Goal: Information Seeking & Learning: Check status

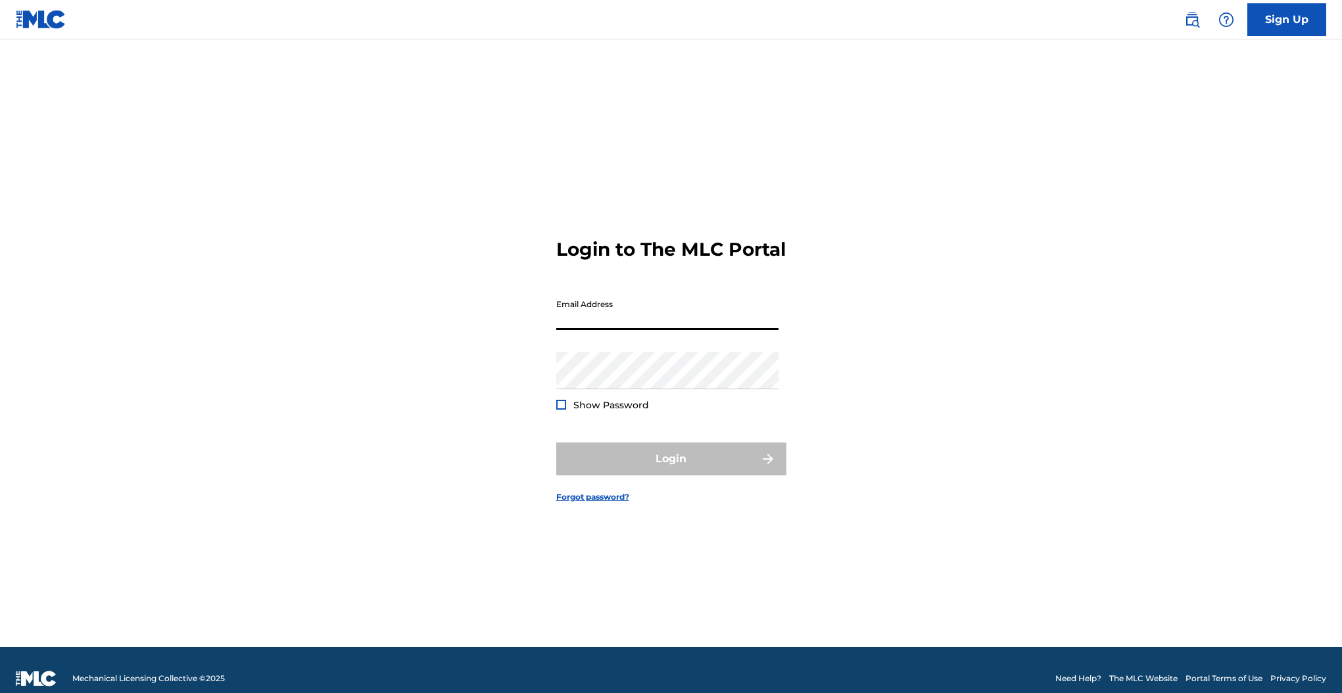
click at [647, 316] on input "Email Address" at bounding box center [667, 311] width 222 height 37
click at [639, 322] on input "Email Address" at bounding box center [667, 311] width 222 height 37
type input "[EMAIL_ADDRESS][DOMAIN_NAME]"
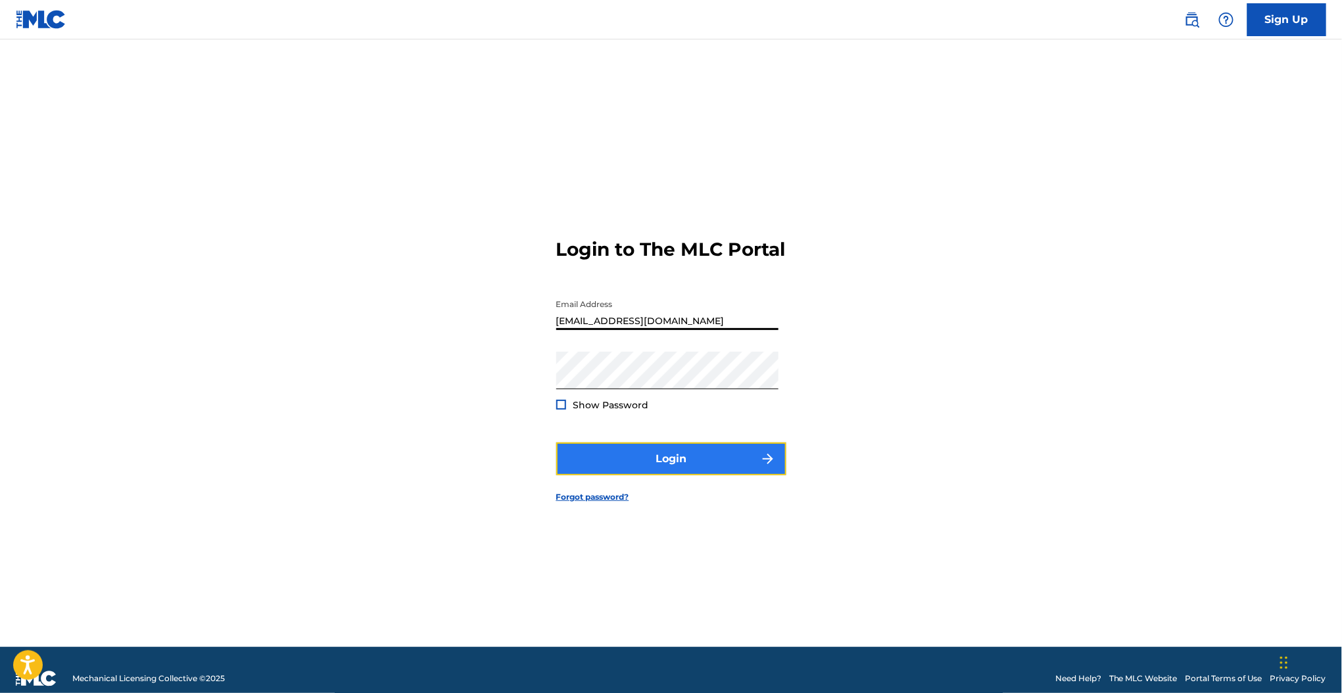
click at [748, 458] on button "Login" at bounding box center [671, 459] width 230 height 33
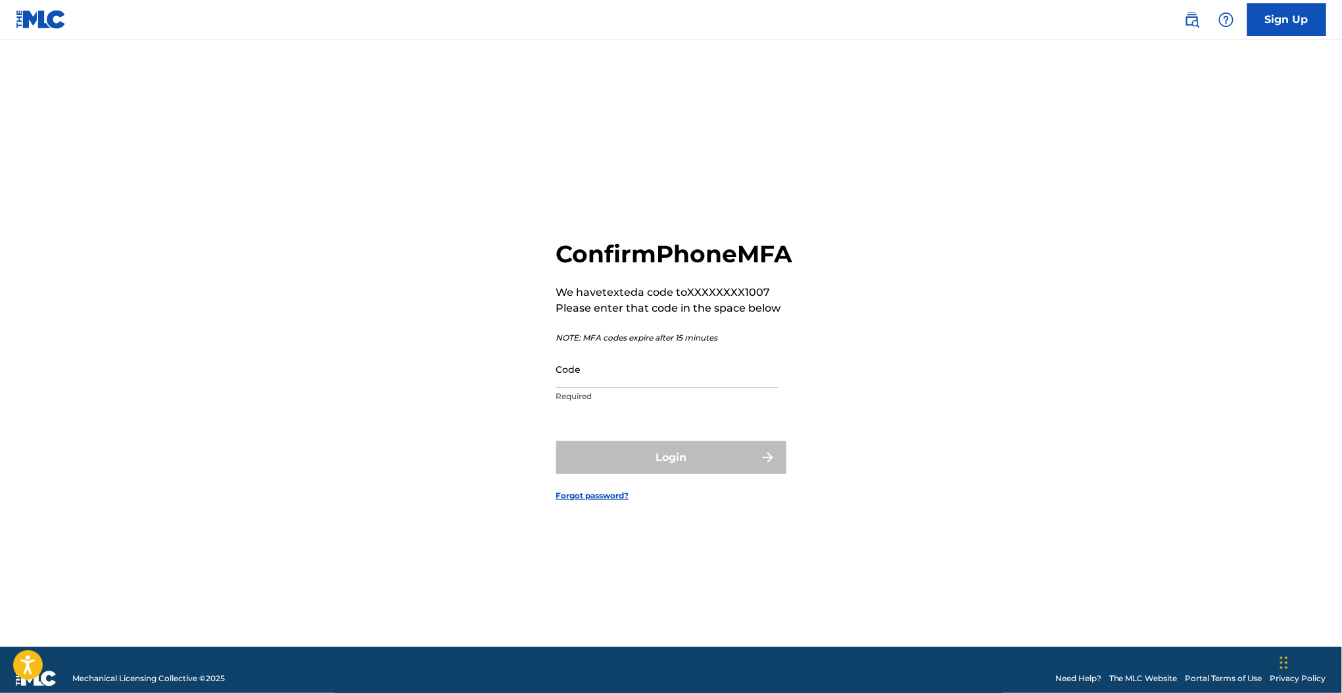
drag, startPoint x: 608, startPoint y: 389, endPoint x: 630, endPoint y: 429, distance: 45.0
click at [608, 388] on input "Code" at bounding box center [667, 368] width 222 height 37
click at [618, 383] on input "Code" at bounding box center [667, 368] width 222 height 37
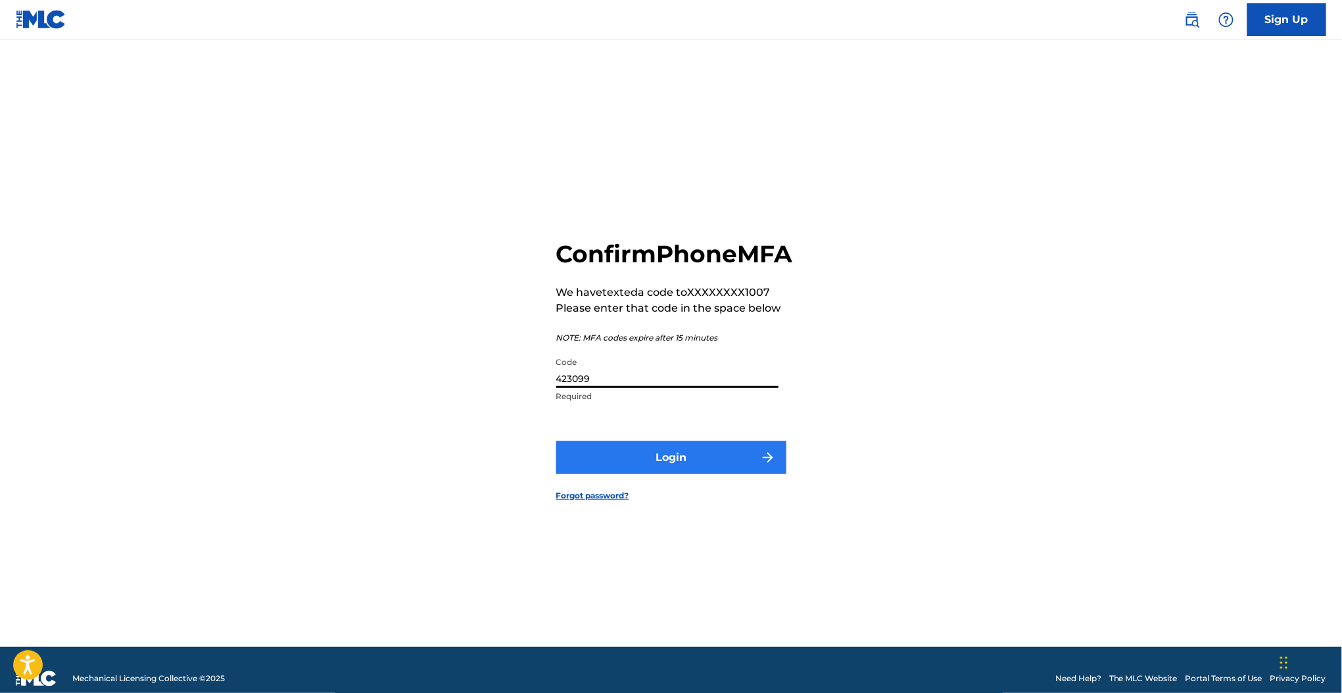
type input "423099"
click at [638, 474] on button "Login" at bounding box center [671, 457] width 230 height 33
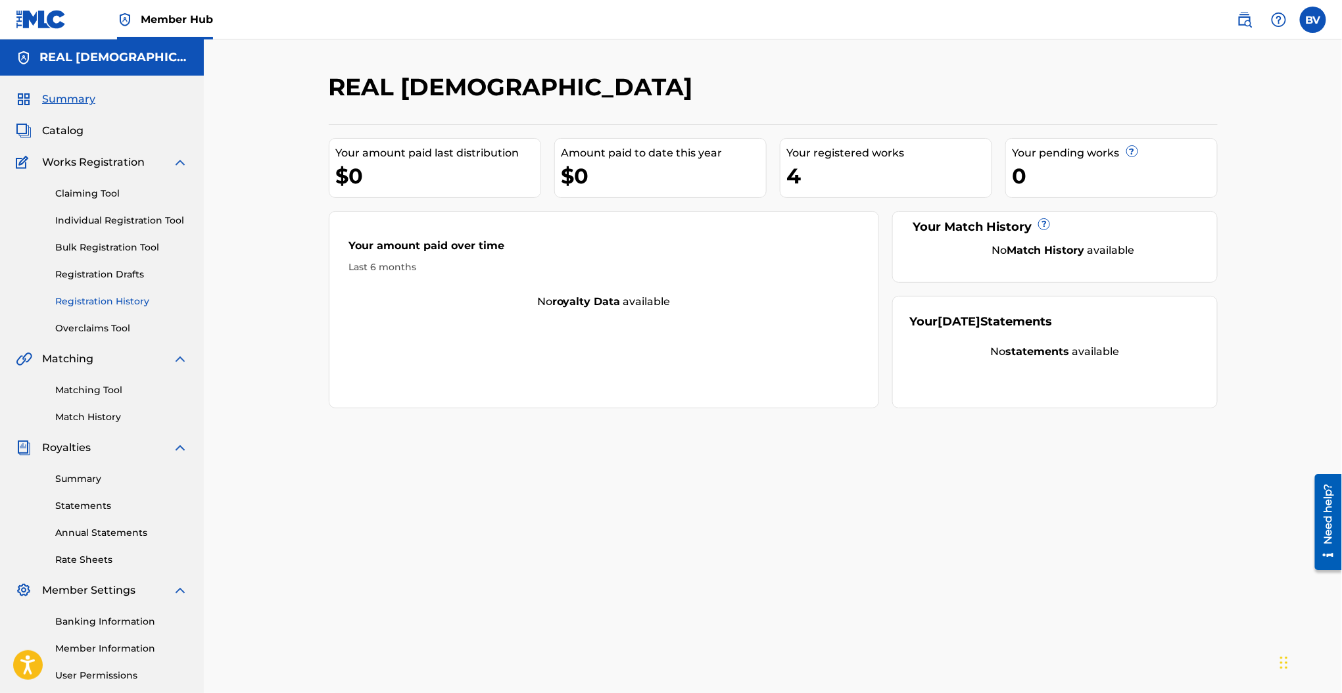
click at [141, 302] on link "Registration History" at bounding box center [121, 302] width 133 height 14
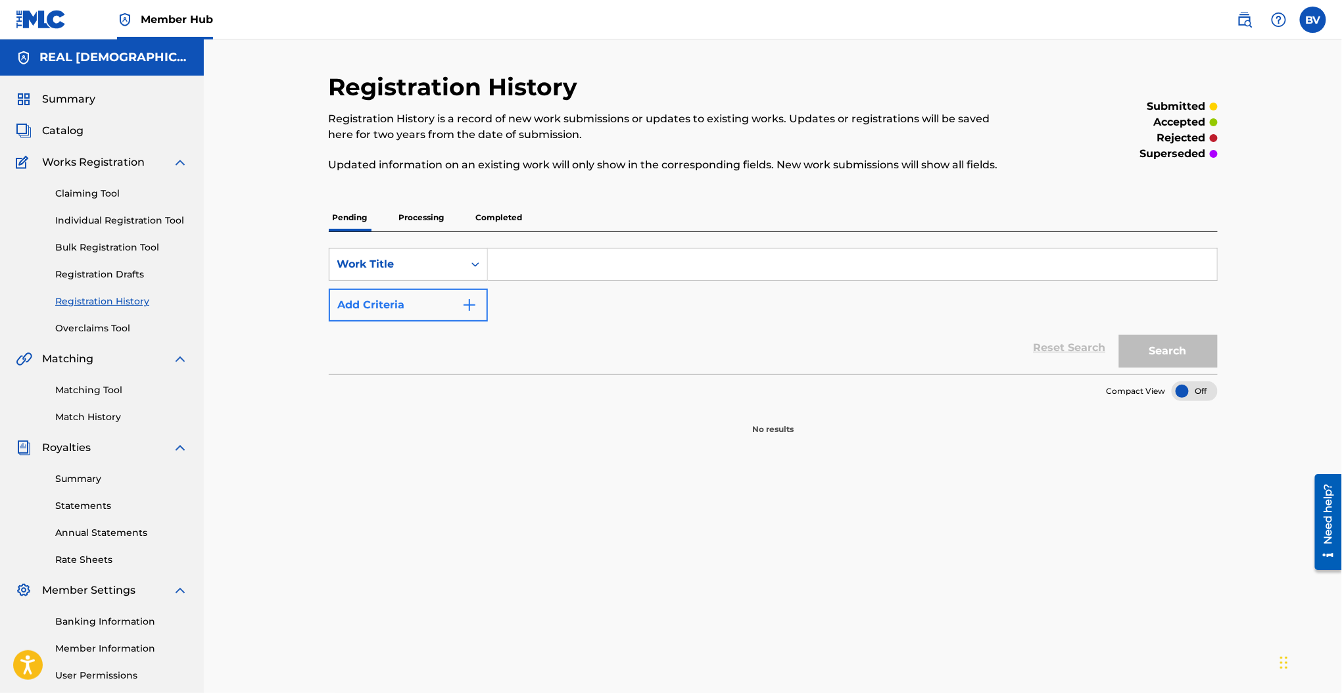
scroll to position [122, 0]
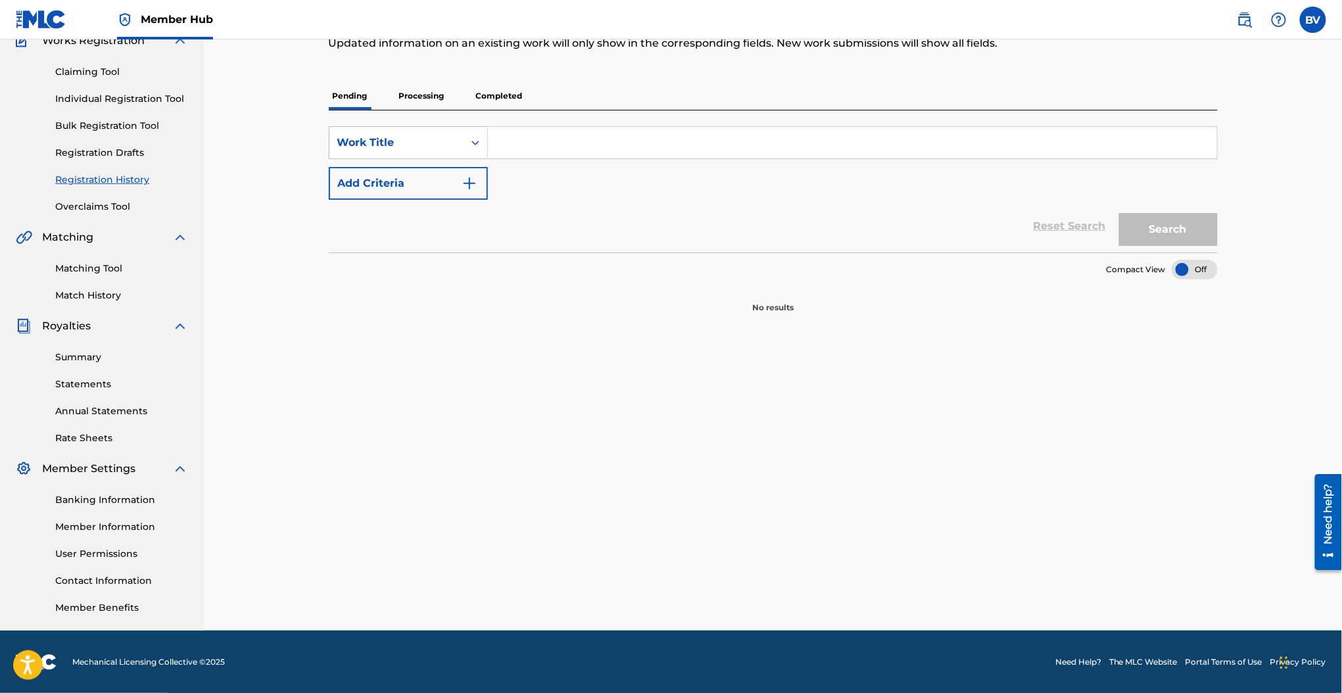
click at [506, 83] on p "Completed" at bounding box center [499, 96] width 55 height 28
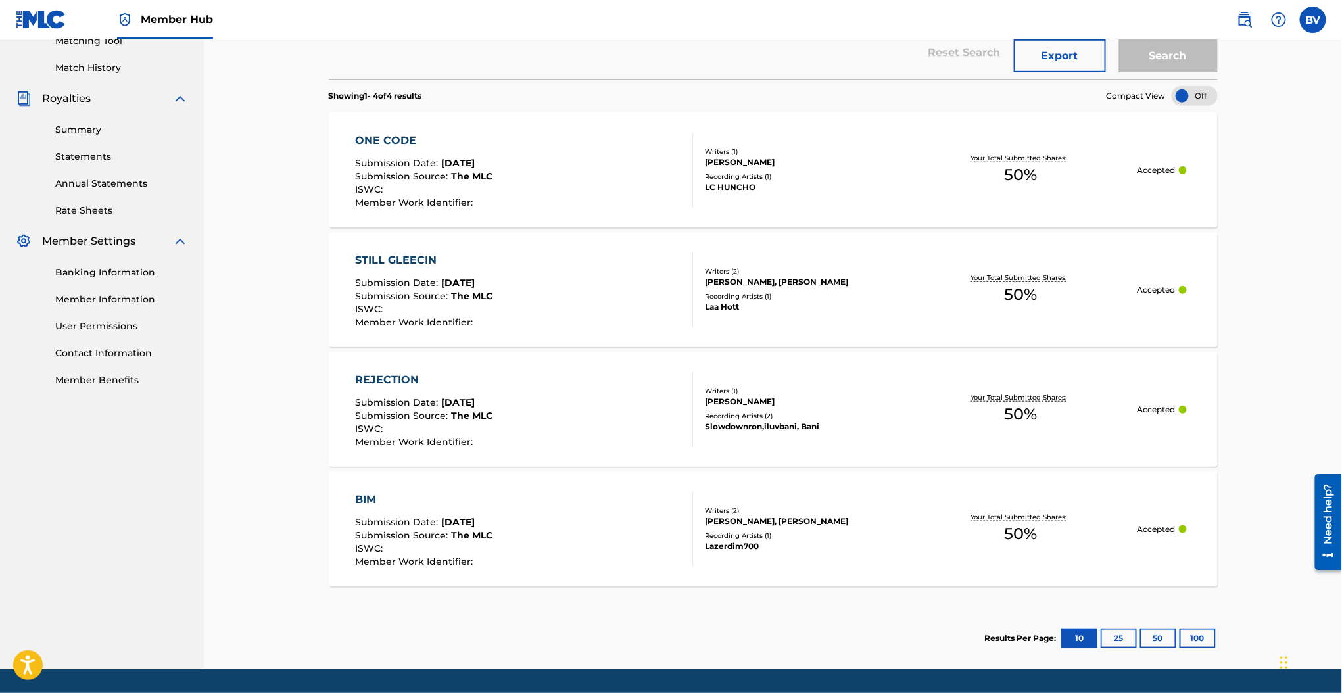
scroll to position [350, 0]
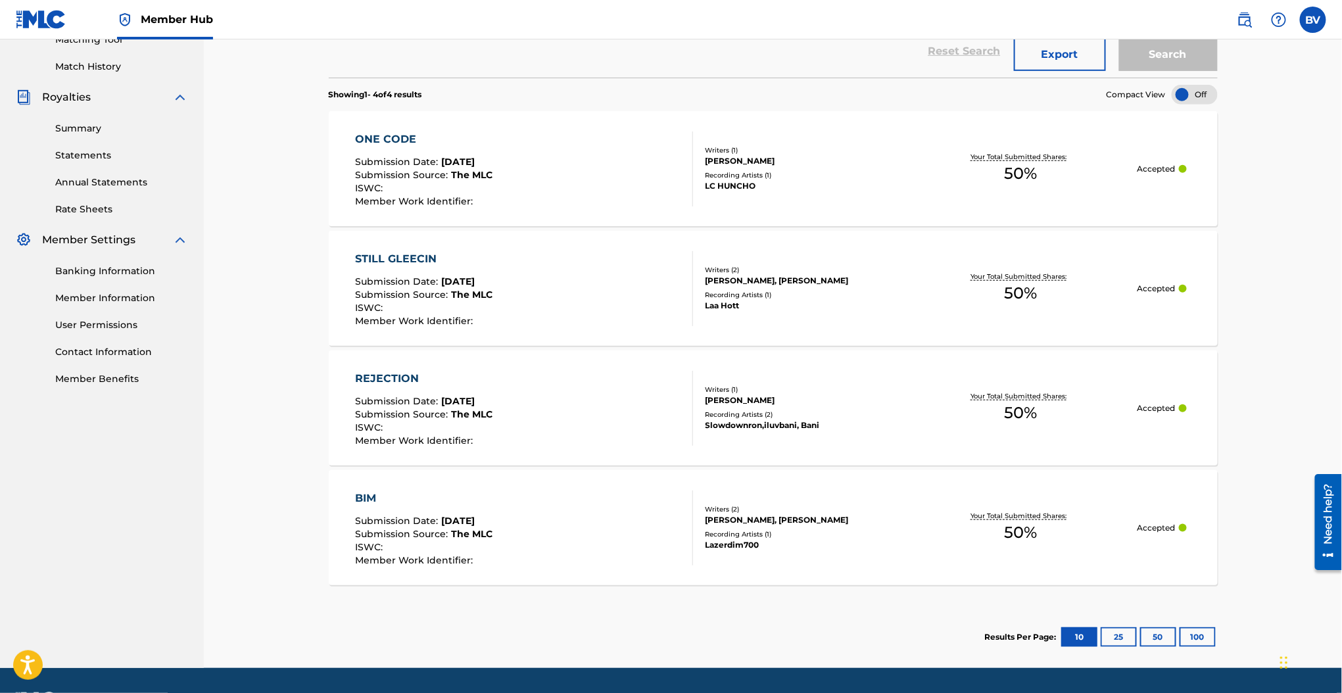
drag, startPoint x: 375, startPoint y: 494, endPoint x: 366, endPoint y: 497, distance: 9.8
click at [375, 494] on div "BIM" at bounding box center [423, 499] width 137 height 16
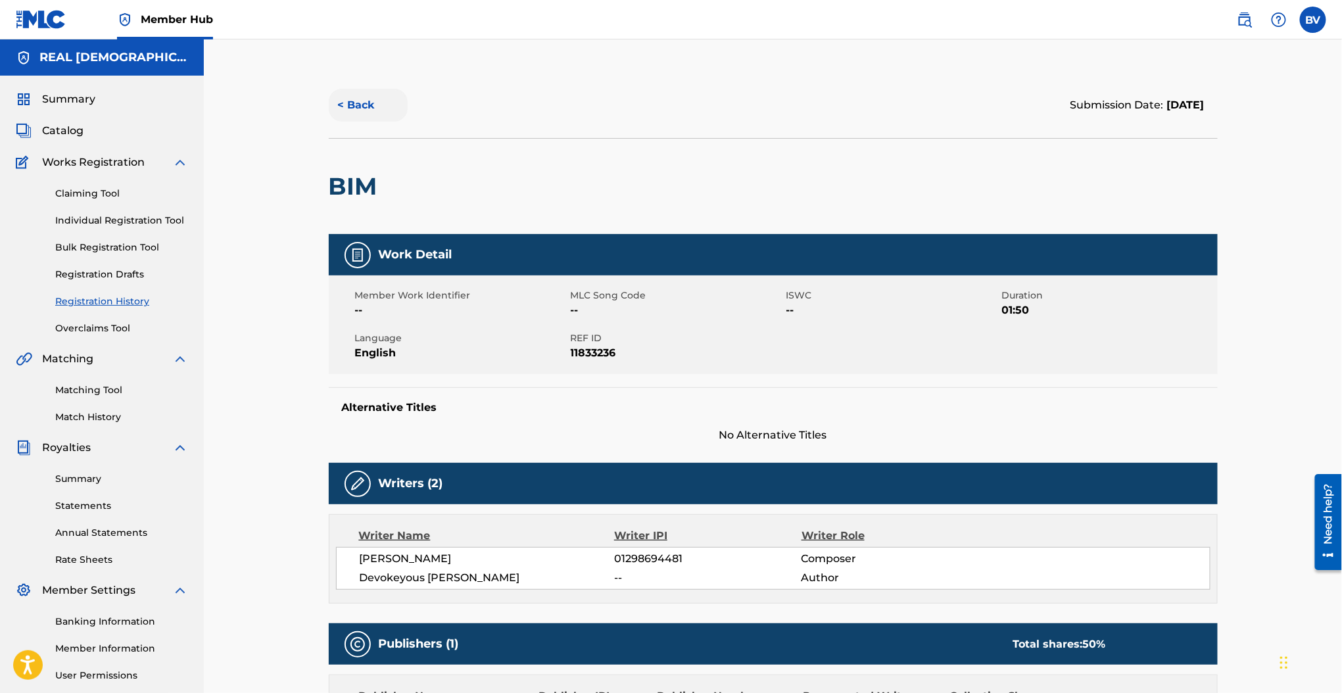
click at [358, 92] on button "< Back" at bounding box center [368, 105] width 79 height 33
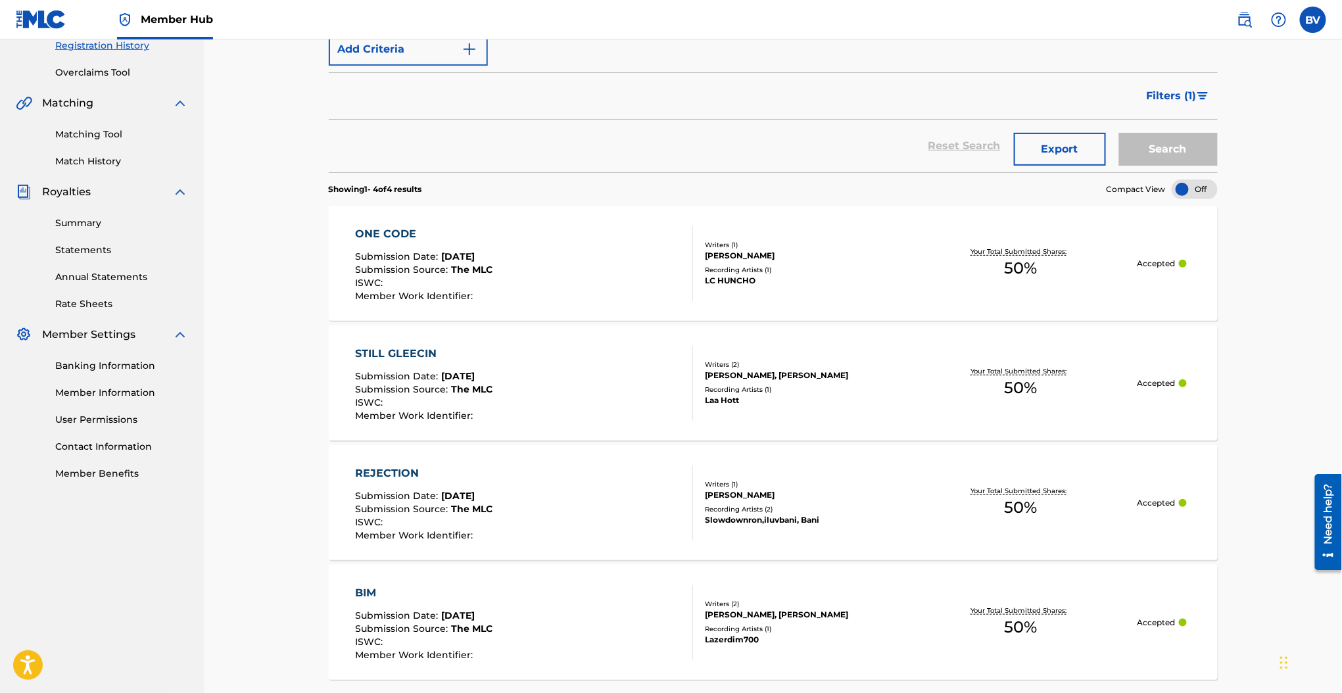
scroll to position [297, 0]
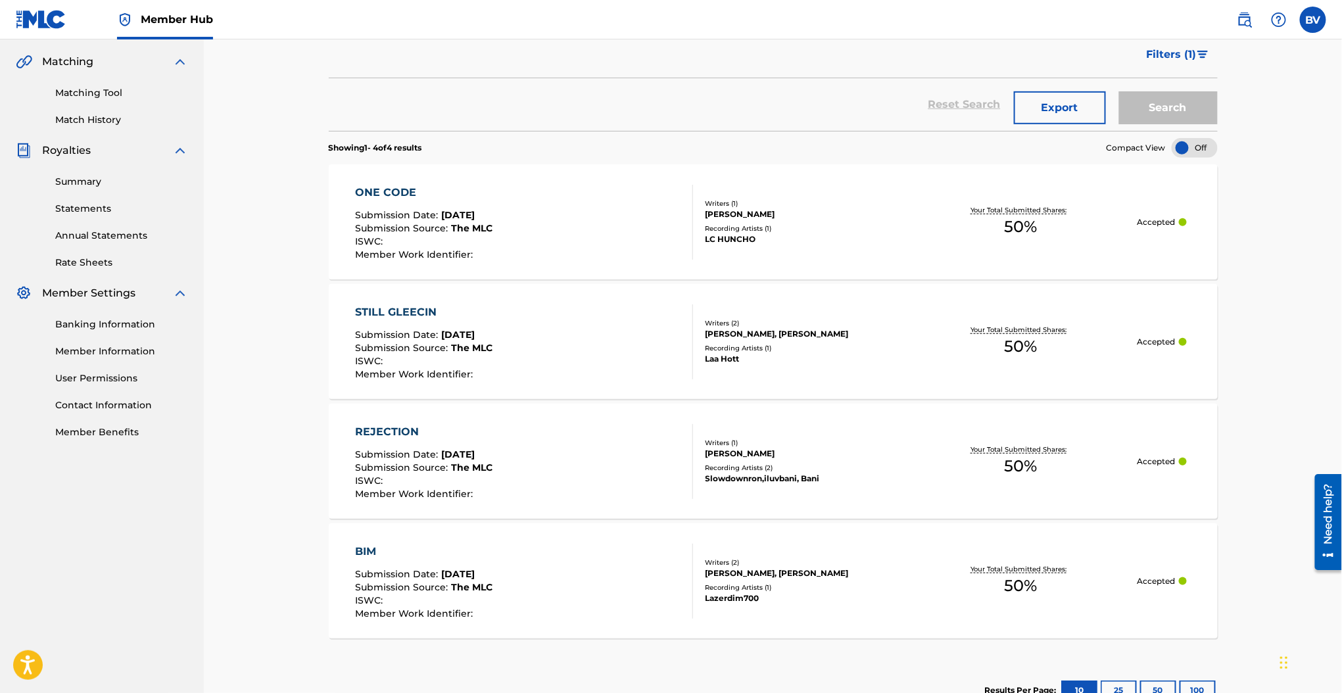
click at [123, 322] on link "Banking Information" at bounding box center [121, 325] width 133 height 14
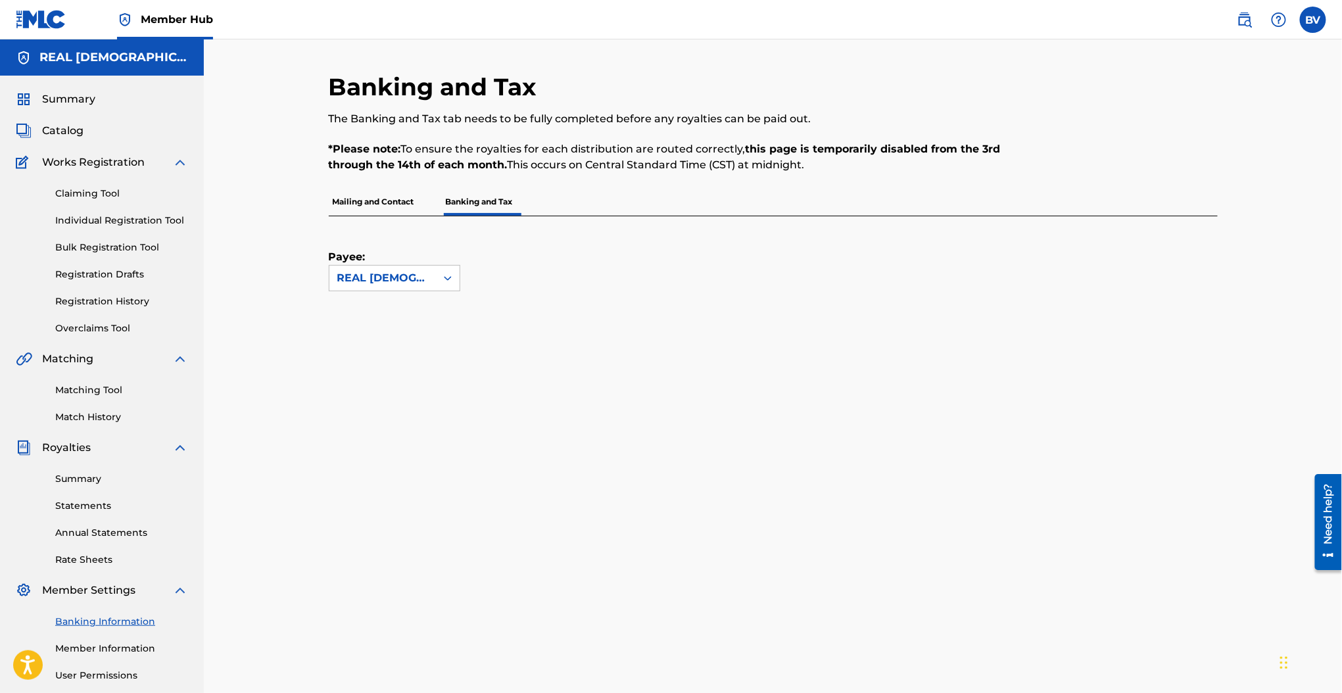
click at [78, 182] on div "Claiming Tool Individual Registration Tool Bulk Registration Tool Registration …" at bounding box center [102, 252] width 172 height 165
click at [82, 190] on link "Claiming Tool" at bounding box center [121, 194] width 133 height 14
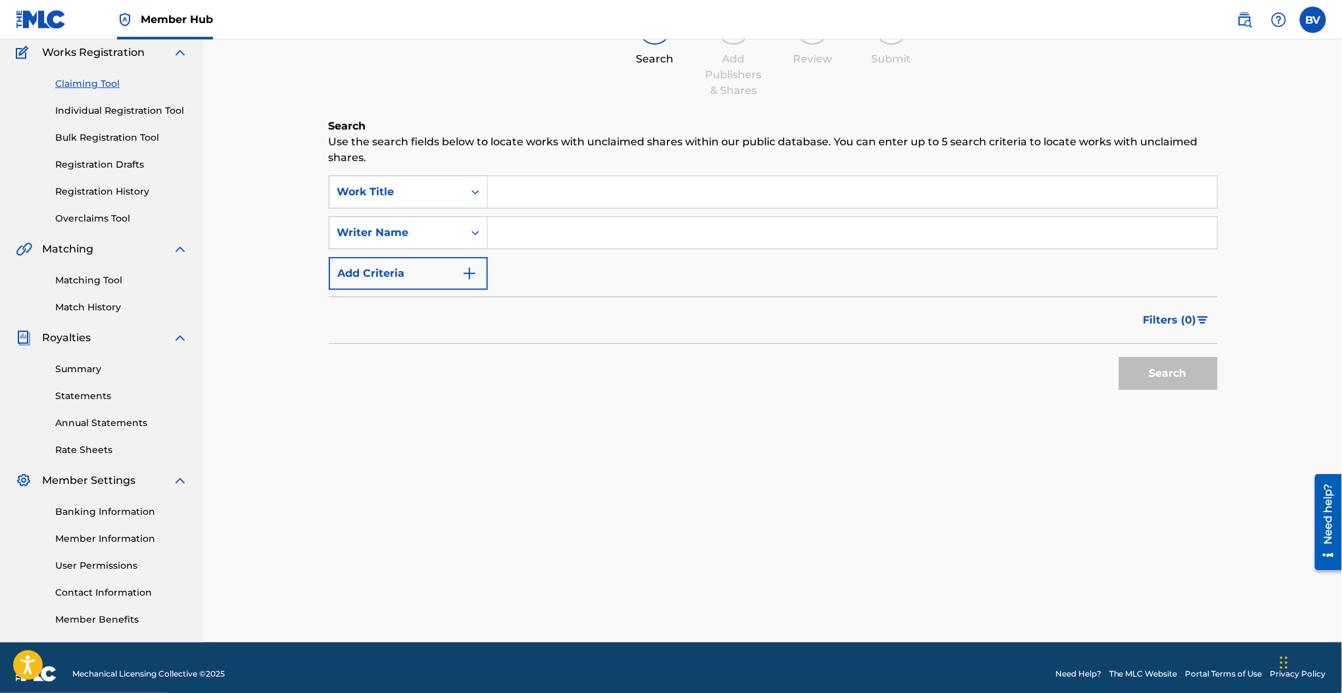
scroll to position [122, 0]
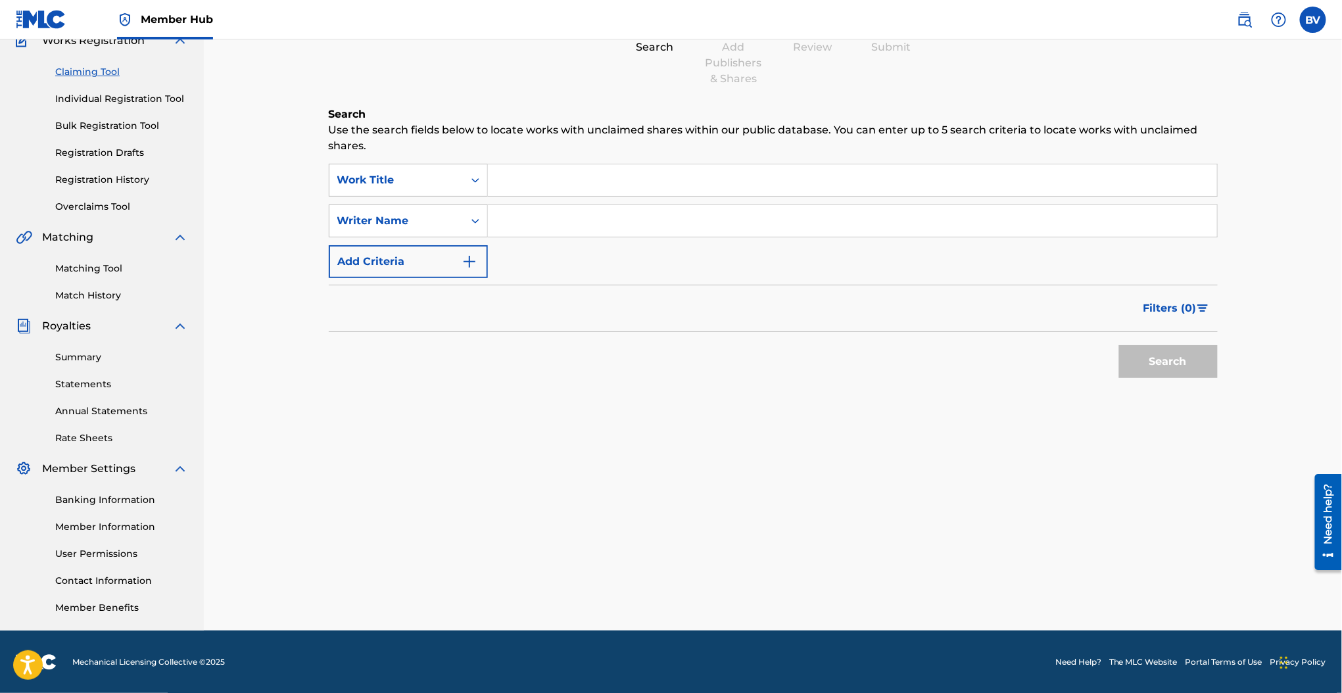
click at [93, 517] on div "Banking Information Member Information User Permissions Contact Information Mem…" at bounding box center [102, 546] width 172 height 138
click at [93, 521] on link "Member Information" at bounding box center [121, 527] width 133 height 14
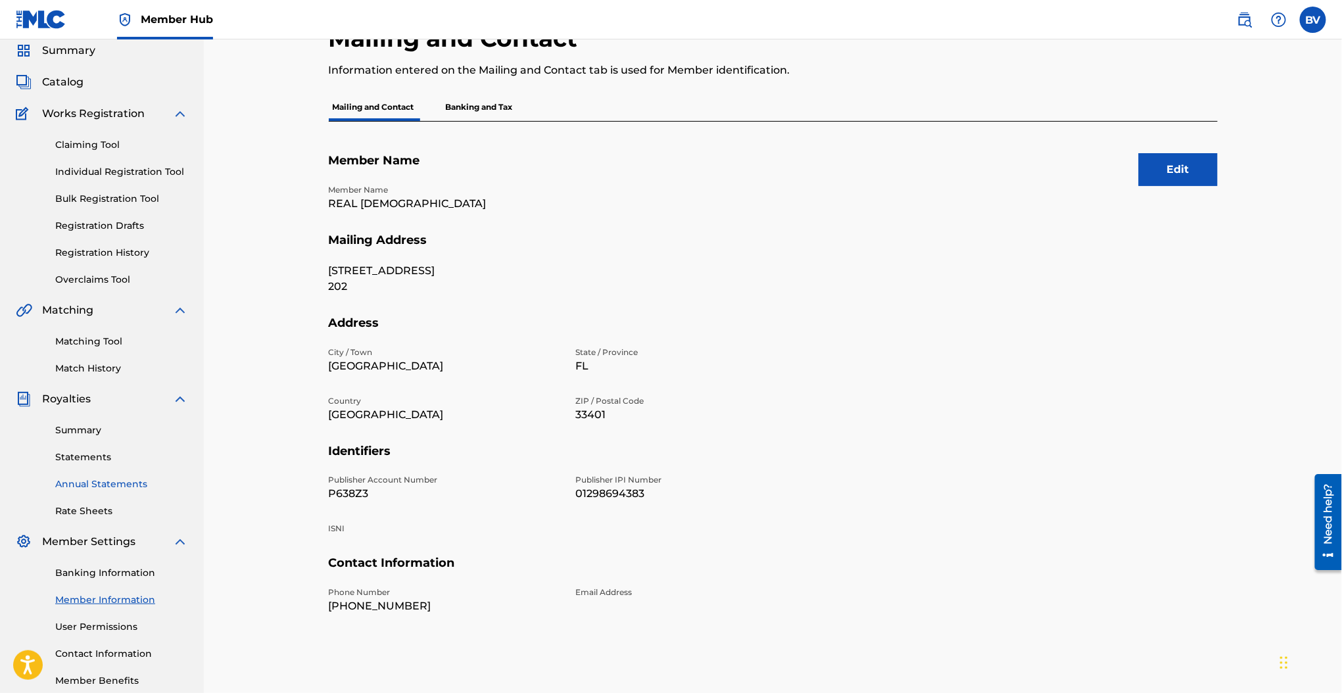
scroll to position [122, 0]
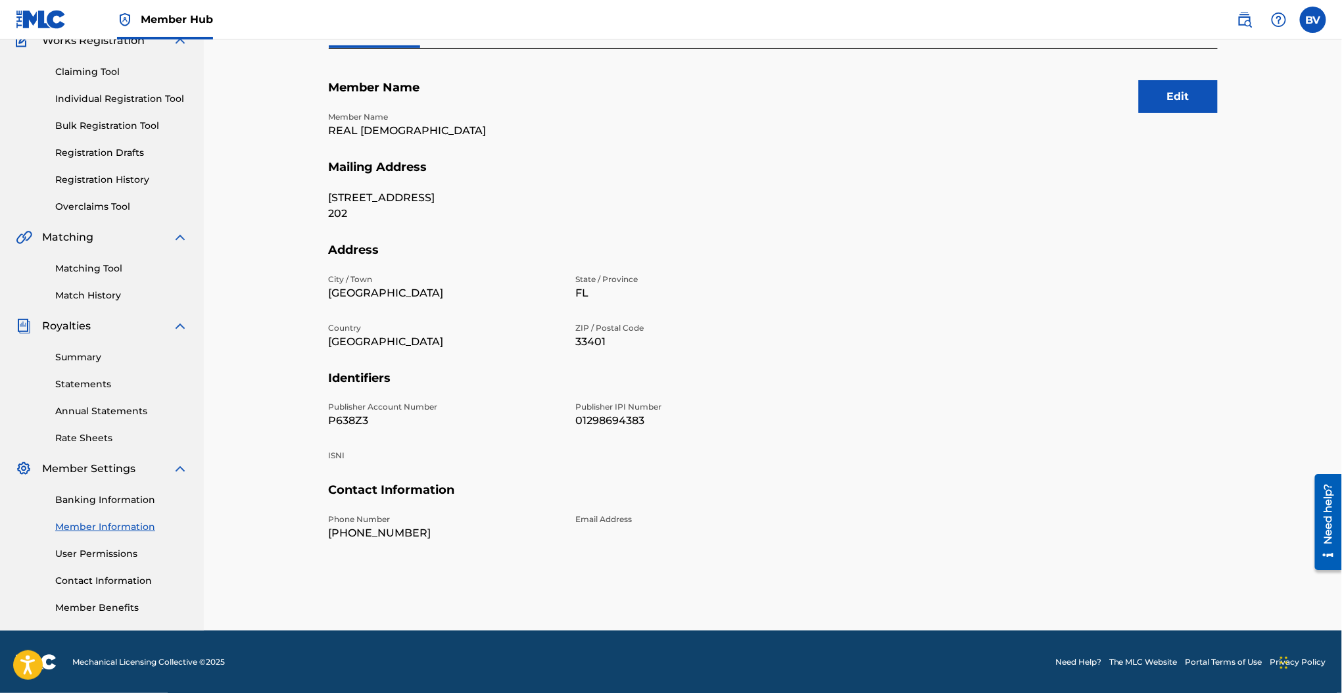
click at [121, 198] on div "Claiming Tool Individual Registration Tool Bulk Registration Tool Registration …" at bounding box center [102, 131] width 172 height 165
click at [112, 211] on link "Overclaims Tool" at bounding box center [121, 207] width 133 height 14
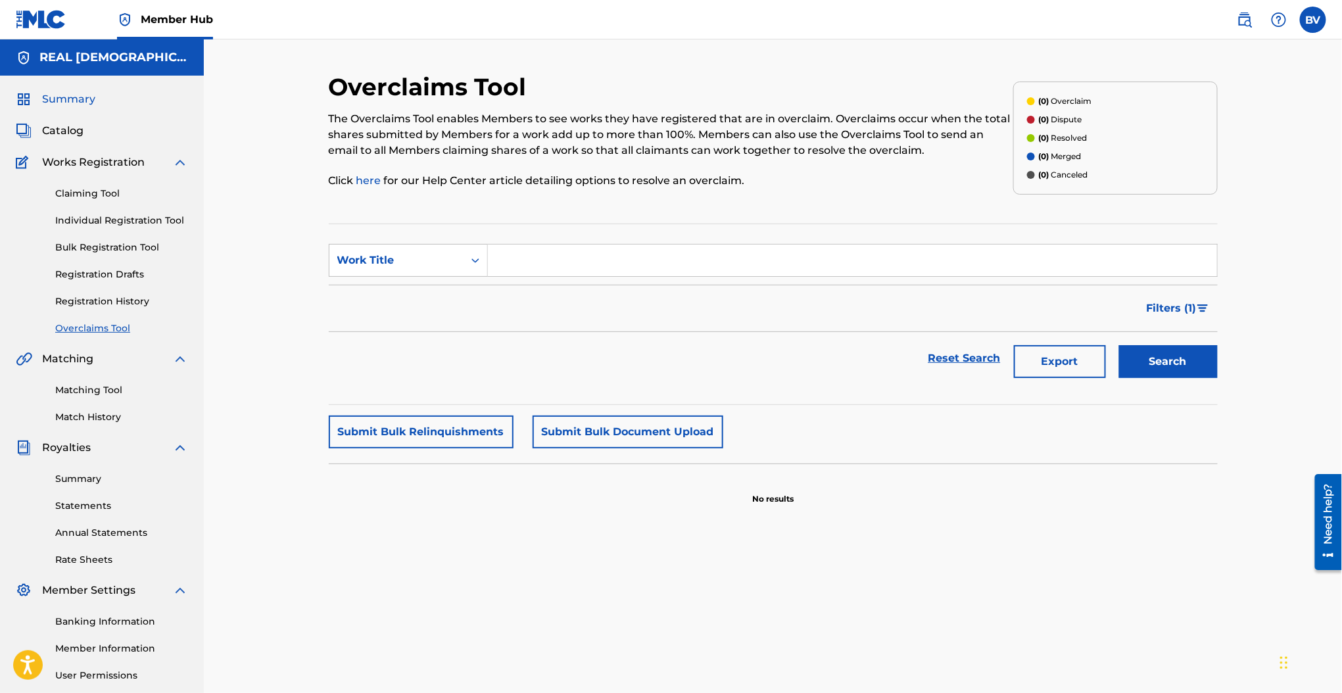
click at [77, 99] on span "Summary" at bounding box center [68, 99] width 53 height 16
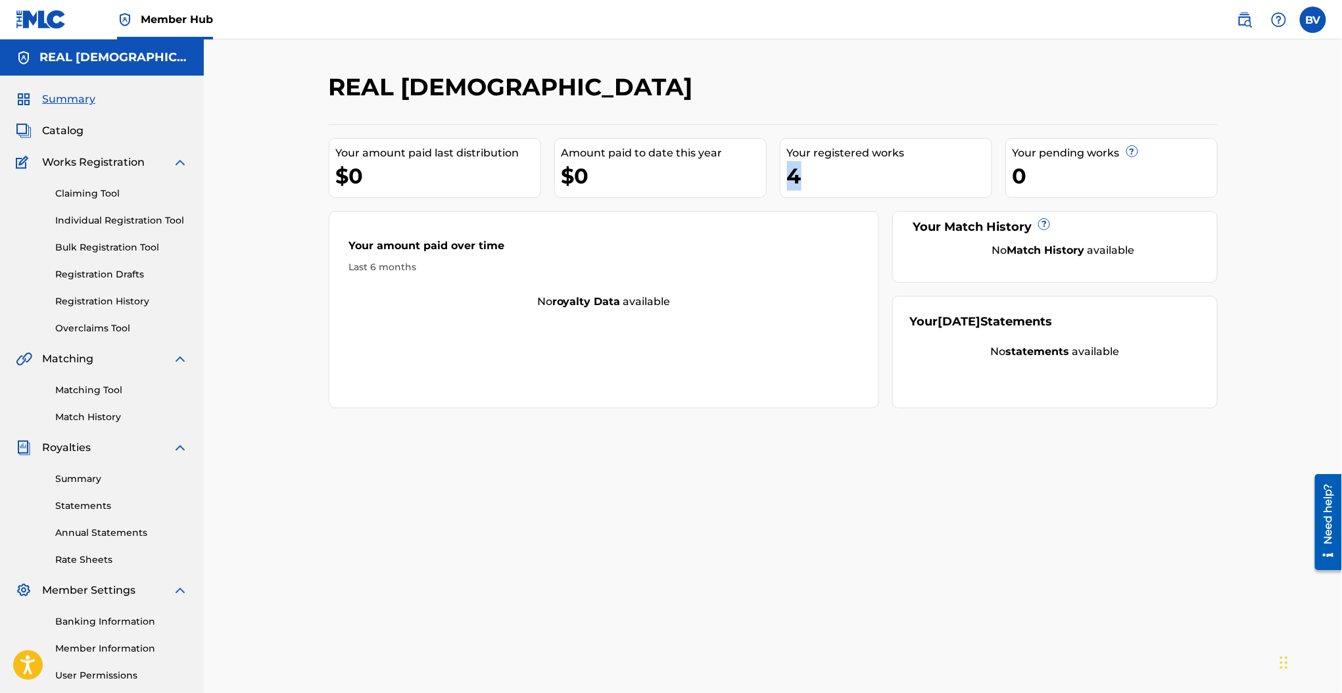
drag, startPoint x: 800, startPoint y: 175, endPoint x: 783, endPoint y: 184, distance: 20.0
click at [783, 184] on div "Your registered works 4" at bounding box center [886, 168] width 212 height 60
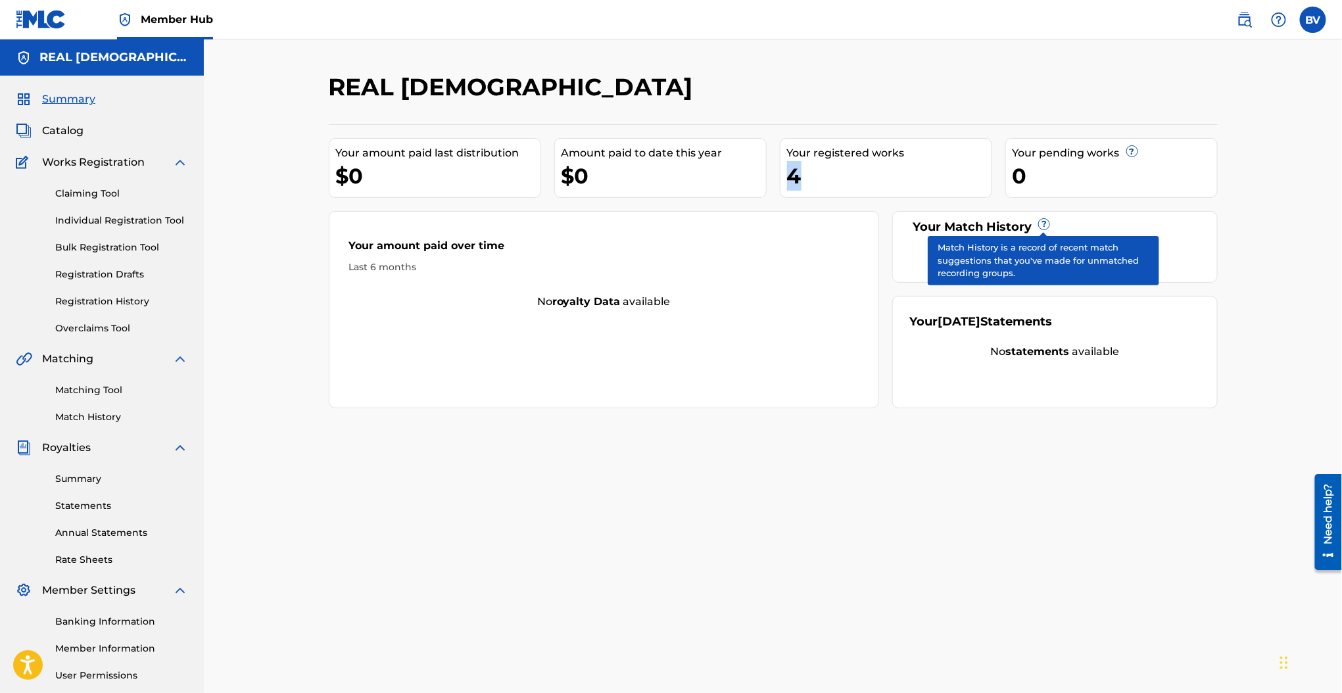
click at [1039, 222] on span "?" at bounding box center [1044, 224] width 11 height 11
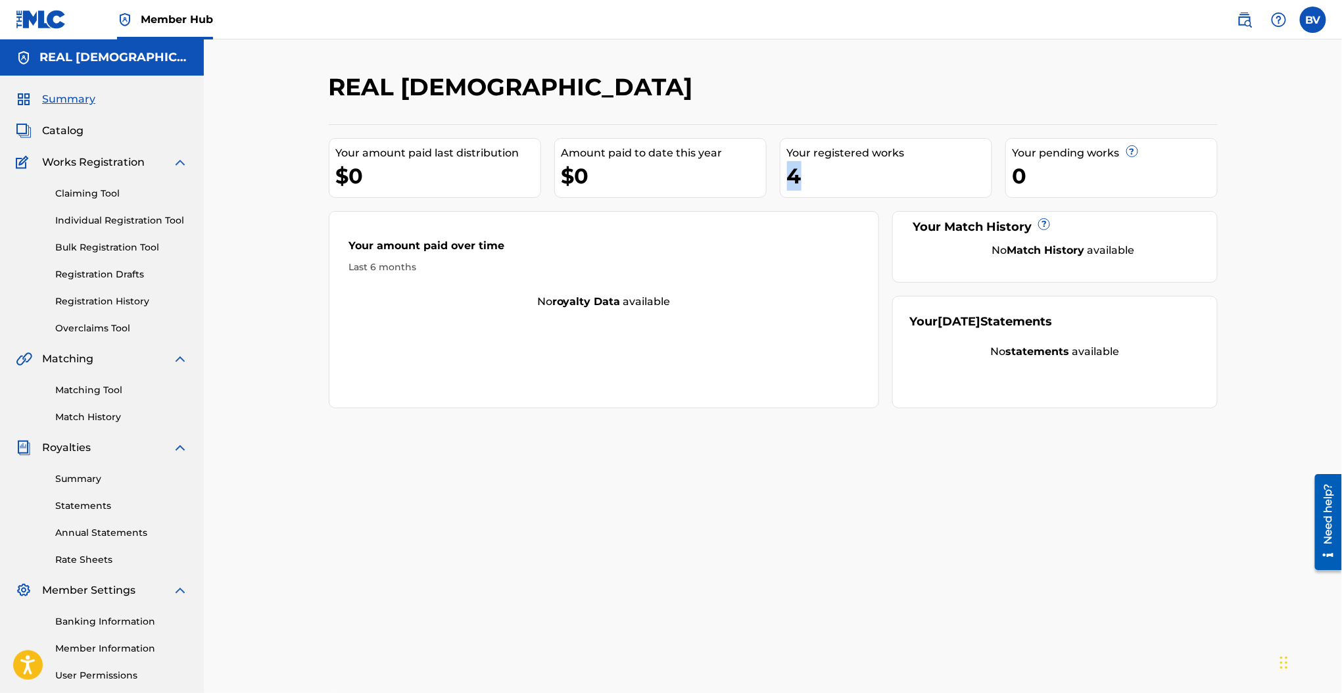
click at [792, 178] on div "4" at bounding box center [889, 176] width 205 height 30
click at [68, 136] on span "Catalog" at bounding box center [62, 131] width 41 height 16
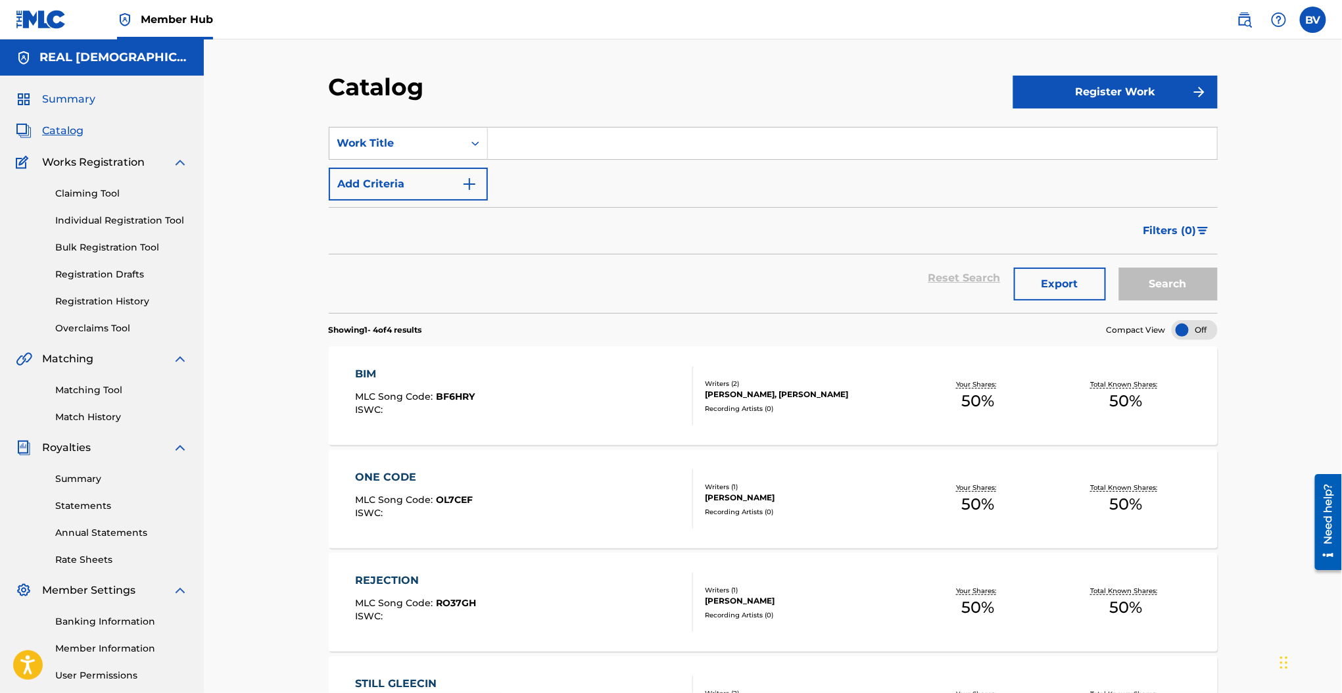
click at [76, 106] on span "Summary" at bounding box center [68, 99] width 53 height 16
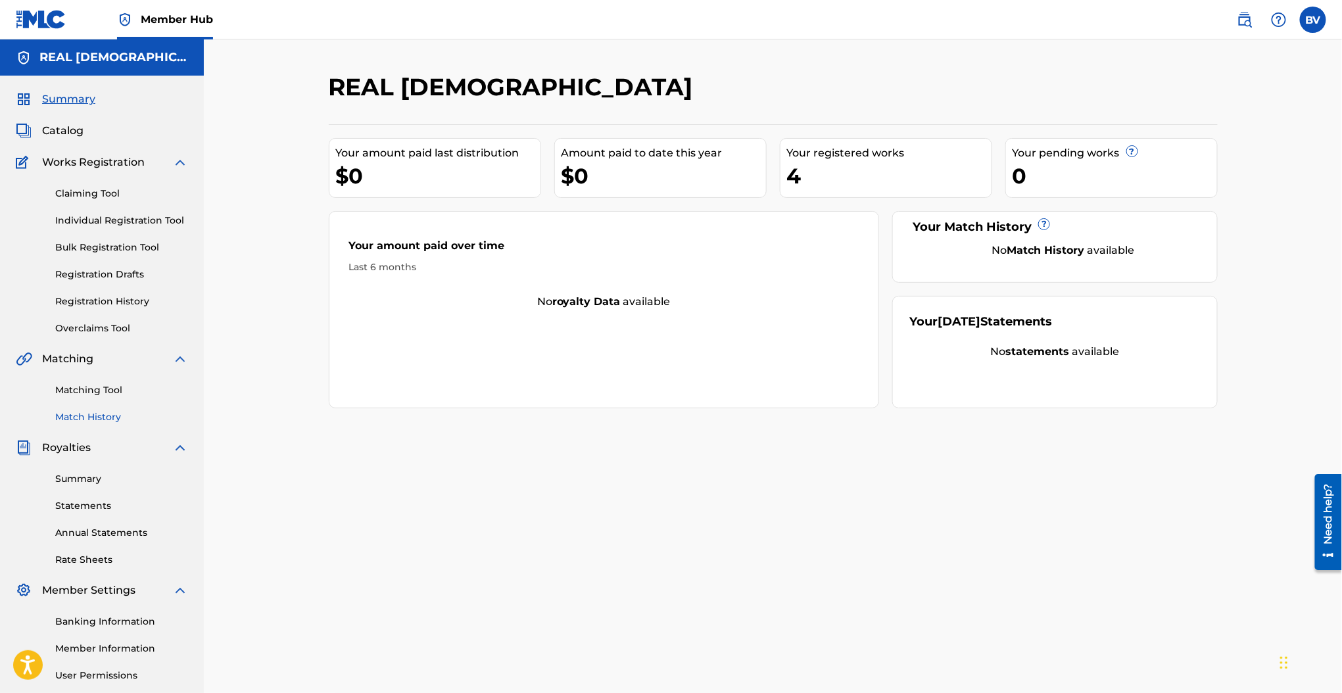
drag, startPoint x: 108, startPoint y: 410, endPoint x: 114, endPoint y: 414, distance: 7.1
click at [108, 410] on link "Match History" at bounding box center [121, 417] width 133 height 14
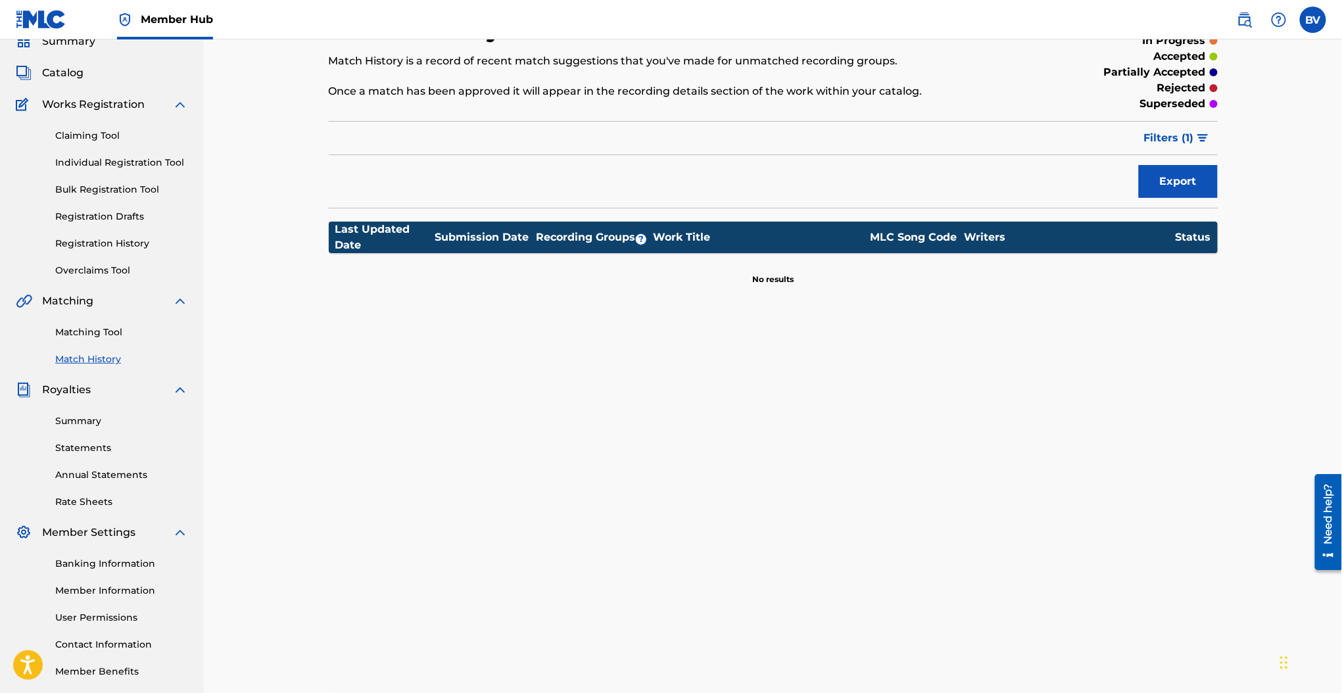
scroll to position [87, 0]
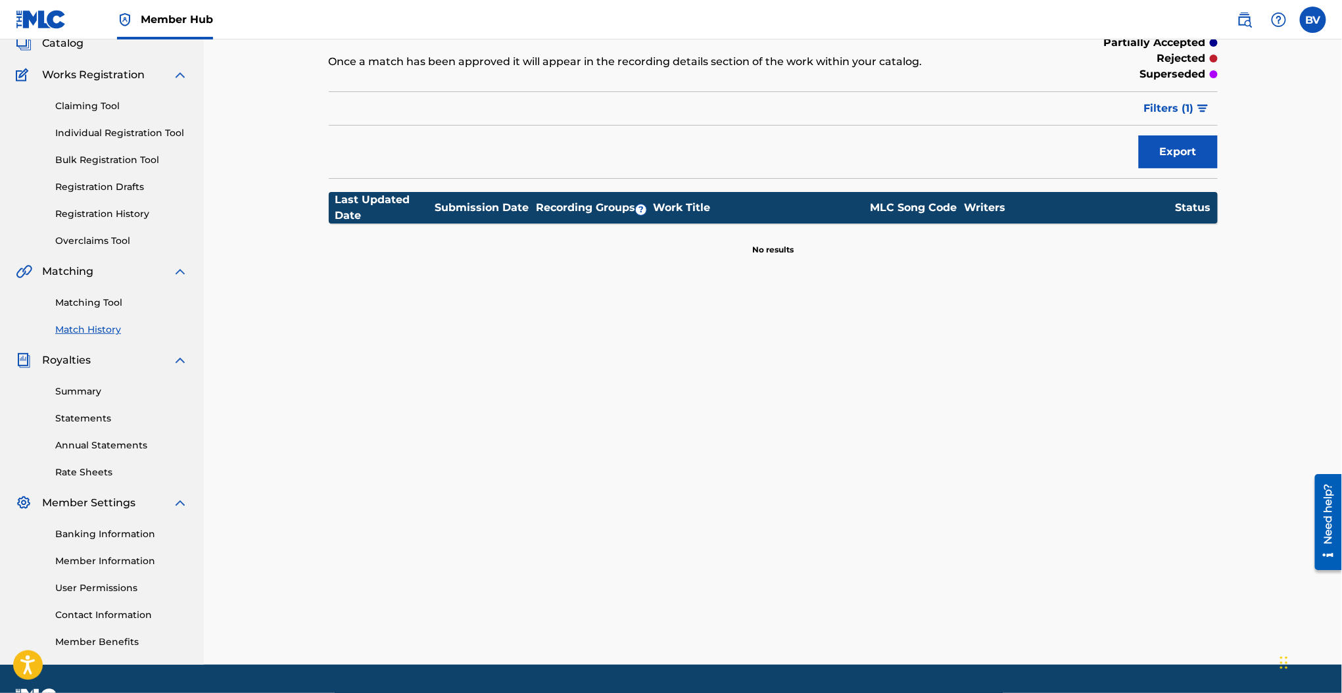
click at [414, 350] on div "Match History Match History is a record of recent match suggestions that you've…" at bounding box center [773, 325] width 921 height 680
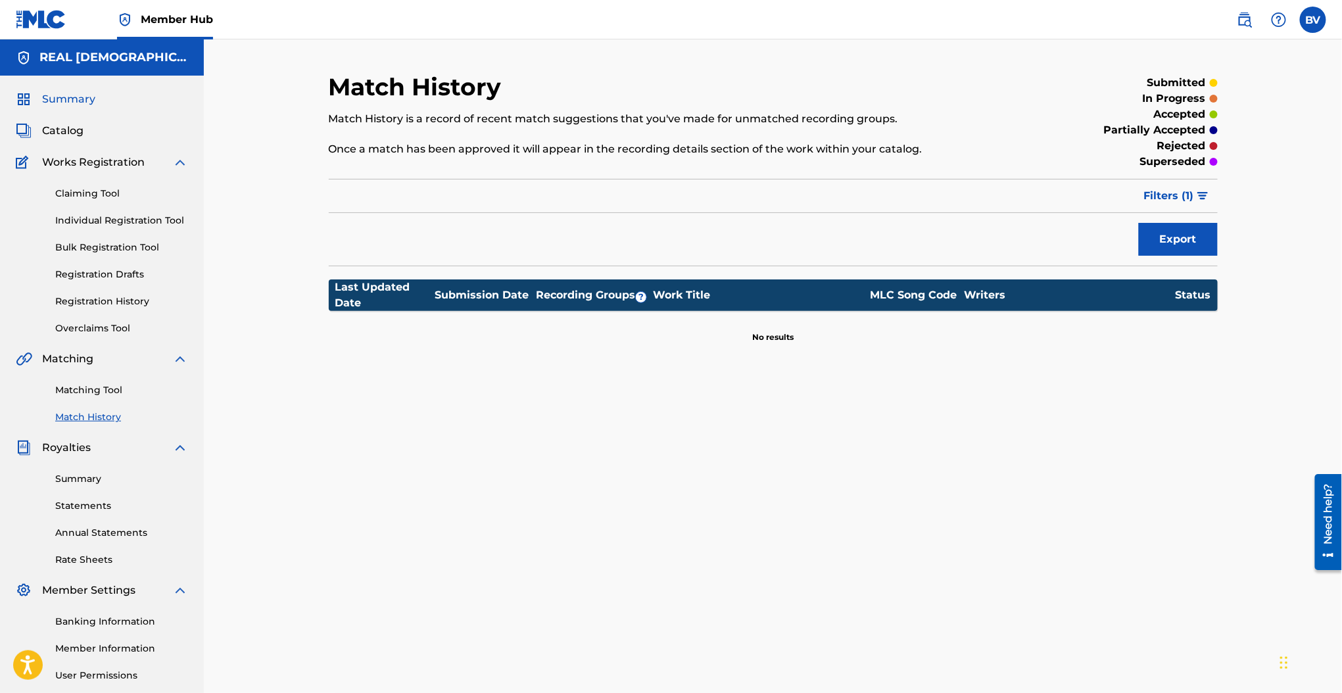
click at [82, 107] on span "Summary" at bounding box center [68, 99] width 53 height 16
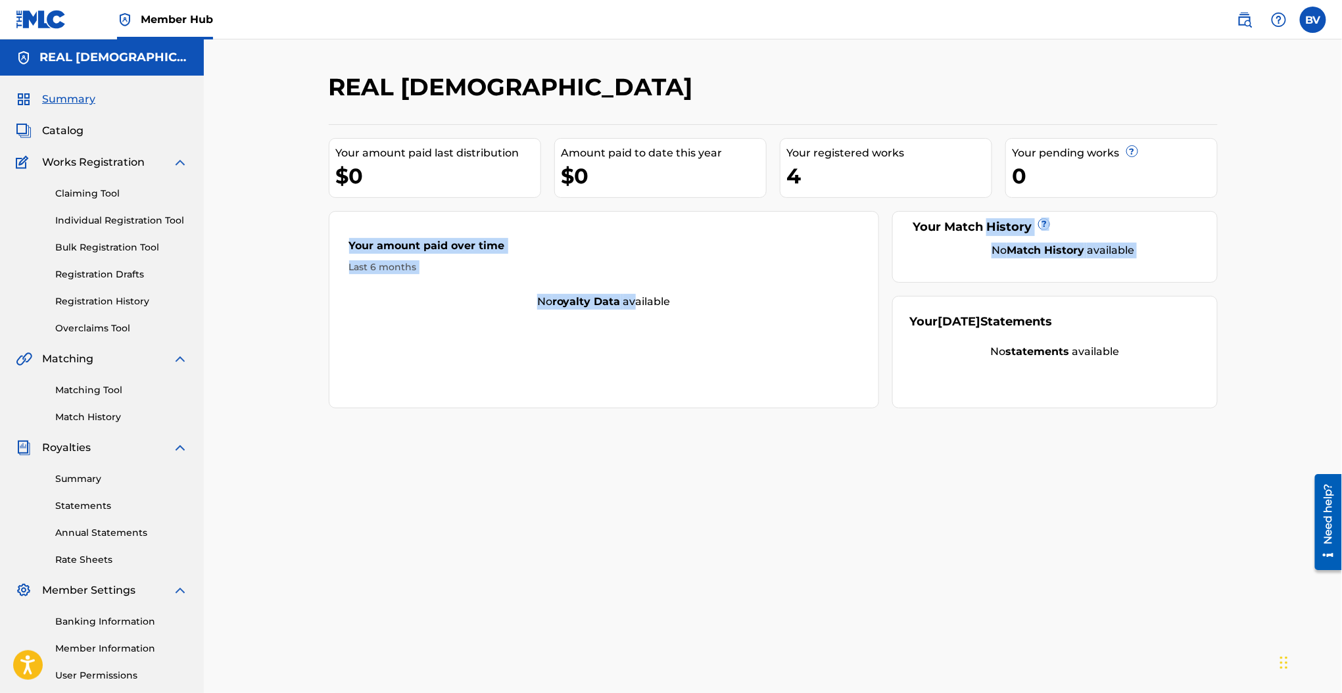
drag, startPoint x: 642, startPoint y: 306, endPoint x: 986, endPoint y: 220, distance: 354.1
click at [986, 220] on div "Your amount paid last distribution $0 Amount paid to date this year $0 Your reg…" at bounding box center [773, 266] width 889 height 284
drag, startPoint x: 1052, startPoint y: 229, endPoint x: 1057, endPoint y: 222, distance: 9.1
click at [1053, 228] on div "Your Match History ?" at bounding box center [1054, 227] width 291 height 18
click at [1057, 222] on div "Your Match History ?" at bounding box center [1054, 227] width 291 height 18
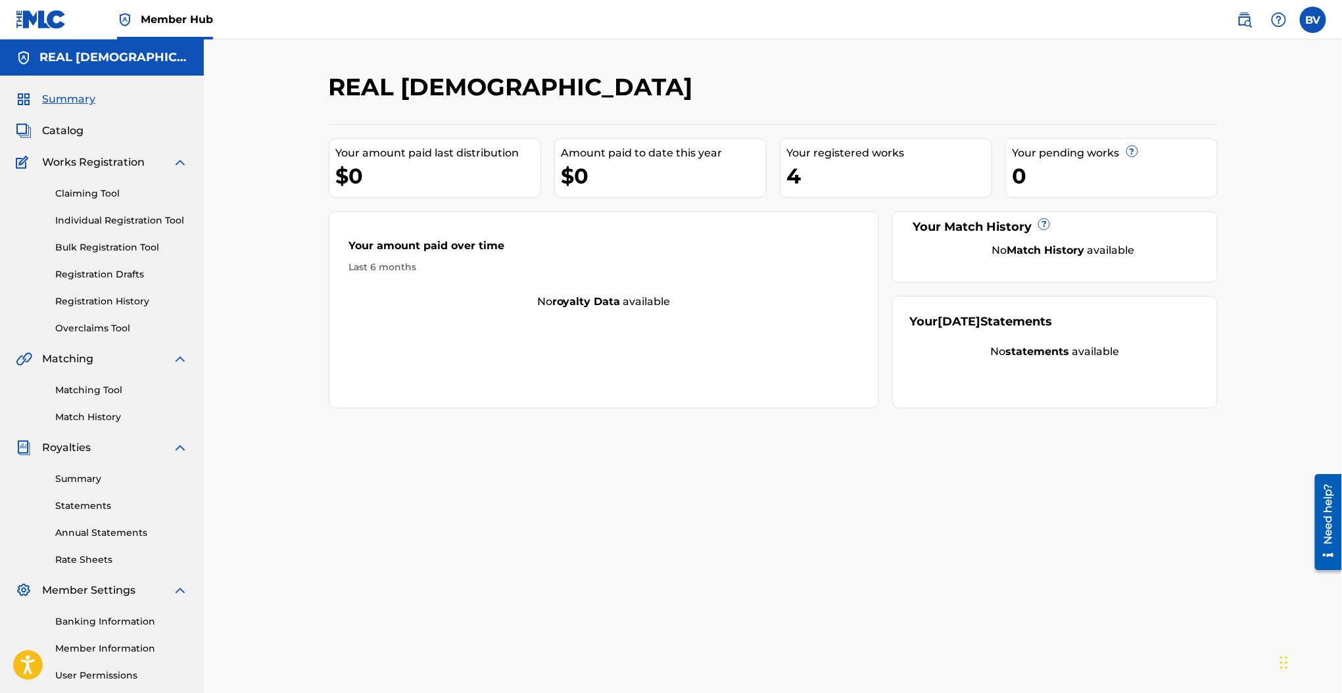
click at [1070, 213] on div "Your Match History ? No Match History available" at bounding box center [1054, 247] width 325 height 72
click at [1015, 228] on div "Your Match History ?" at bounding box center [1054, 227] width 291 height 18
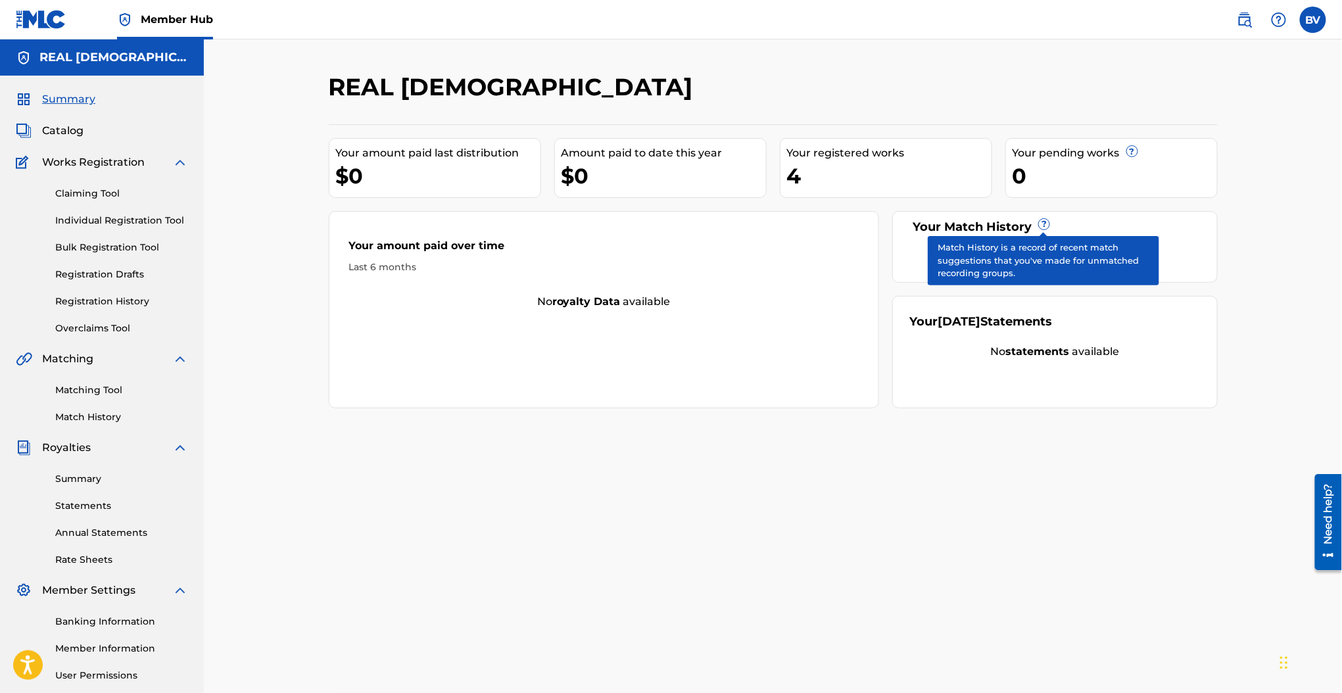
click at [1050, 222] on div "Your Match History ?" at bounding box center [1054, 227] width 291 height 18
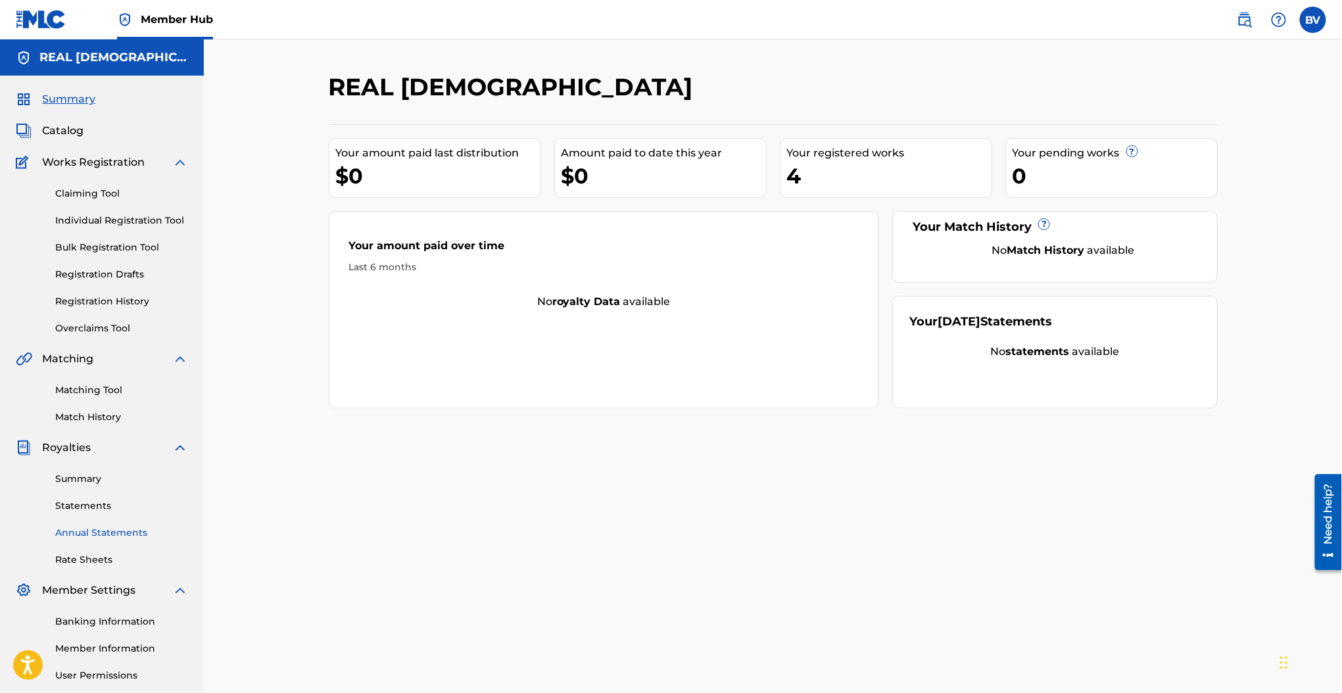
click at [112, 537] on link "Annual Statements" at bounding box center [121, 533] width 133 height 14
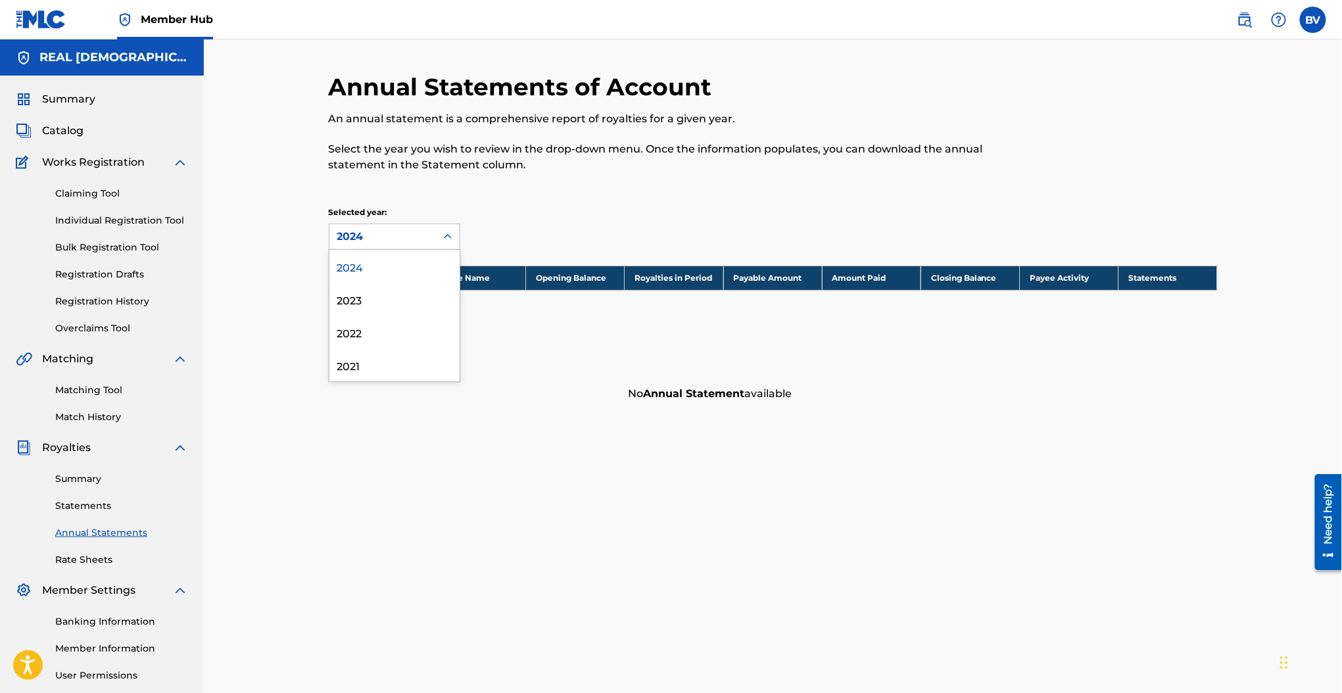
click at [414, 235] on div "2024" at bounding box center [382, 237] width 91 height 16
click at [404, 312] on div "2023" at bounding box center [394, 299] width 130 height 33
click at [408, 240] on div "2023" at bounding box center [382, 237] width 91 height 16
click at [398, 316] on div "2024 2023 2022 2021" at bounding box center [394, 316] width 130 height 132
click at [400, 342] on div "2022" at bounding box center [394, 332] width 130 height 33
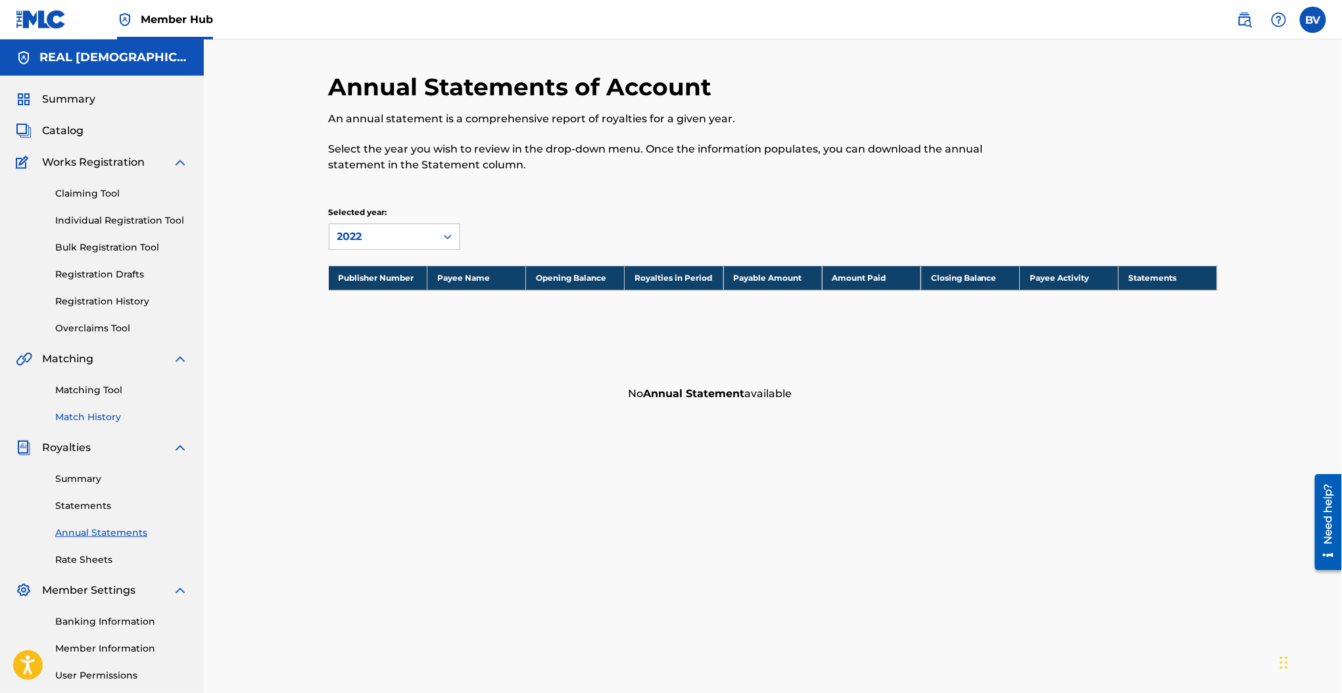
click at [108, 409] on div "Matching Tool Match History" at bounding box center [102, 395] width 172 height 57
click at [130, 337] on div "Summary Catalog Works Registration Claiming Tool Individual Registration Tool B…" at bounding box center [102, 414] width 204 height 677
click at [130, 332] on link "Overclaims Tool" at bounding box center [121, 329] width 133 height 14
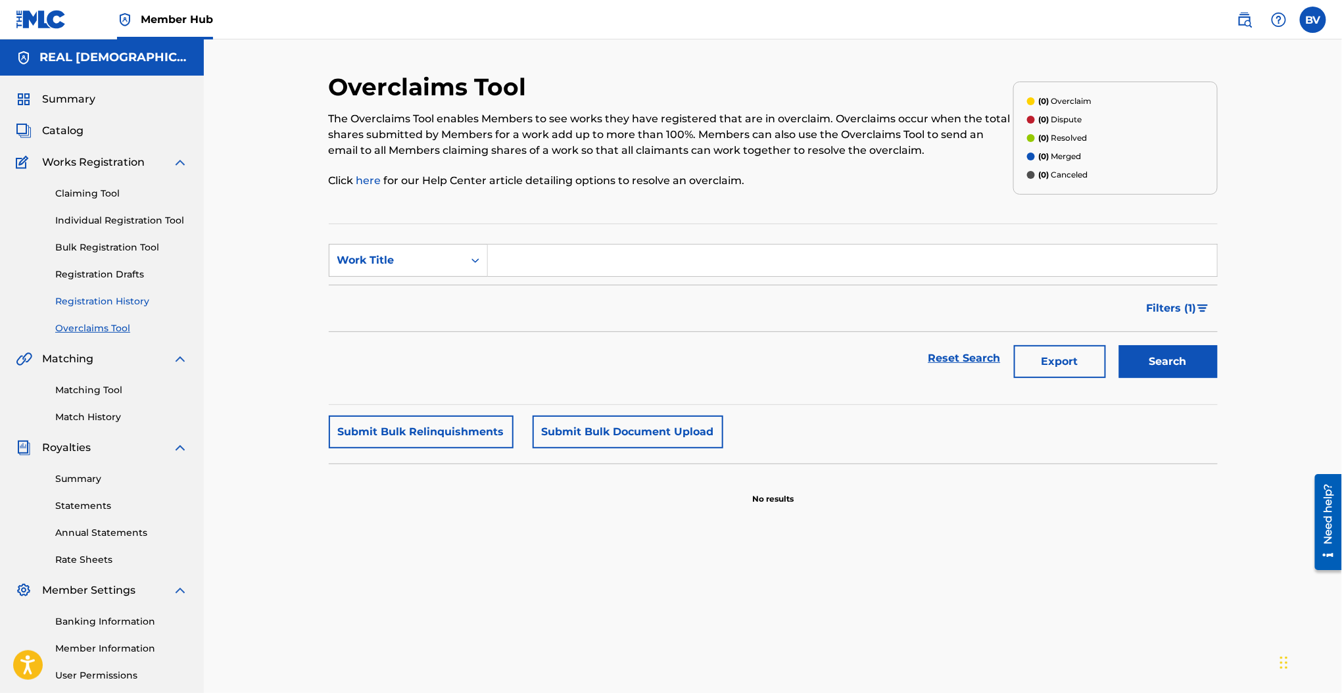
click at [145, 302] on link "Registration History" at bounding box center [121, 302] width 133 height 14
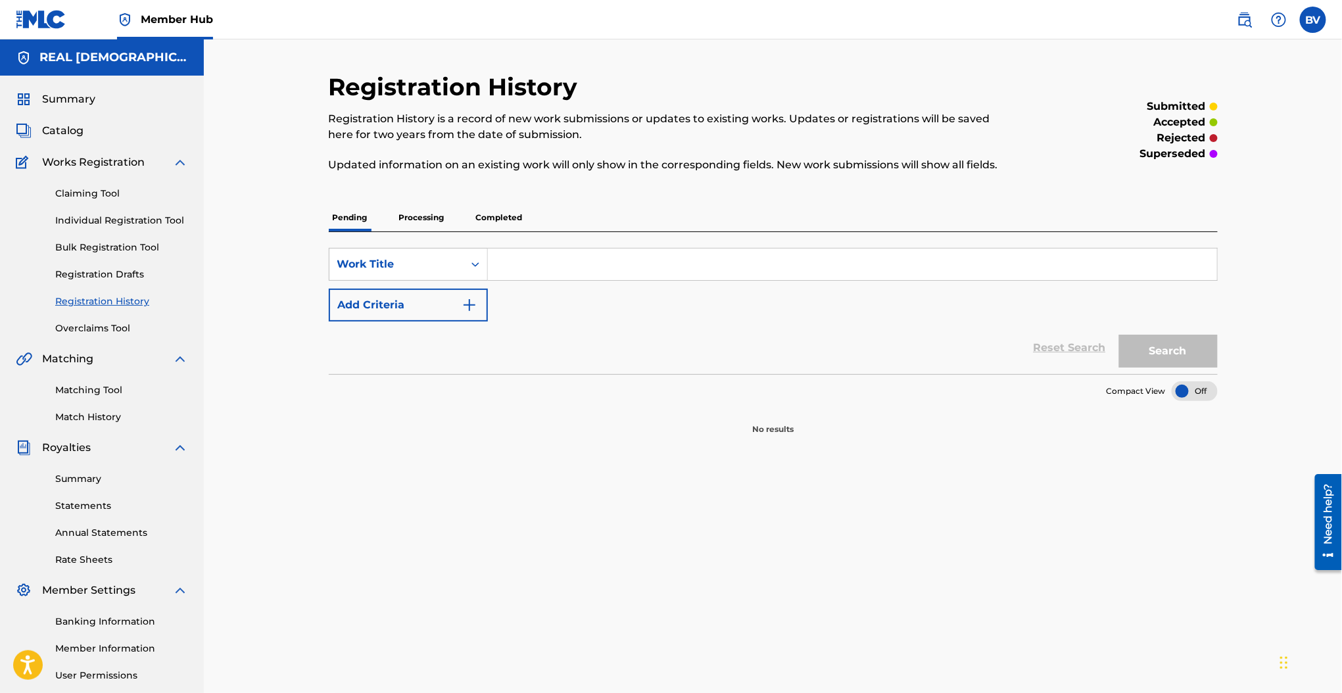
click at [178, 158] on img at bounding box center [180, 163] width 16 height 16
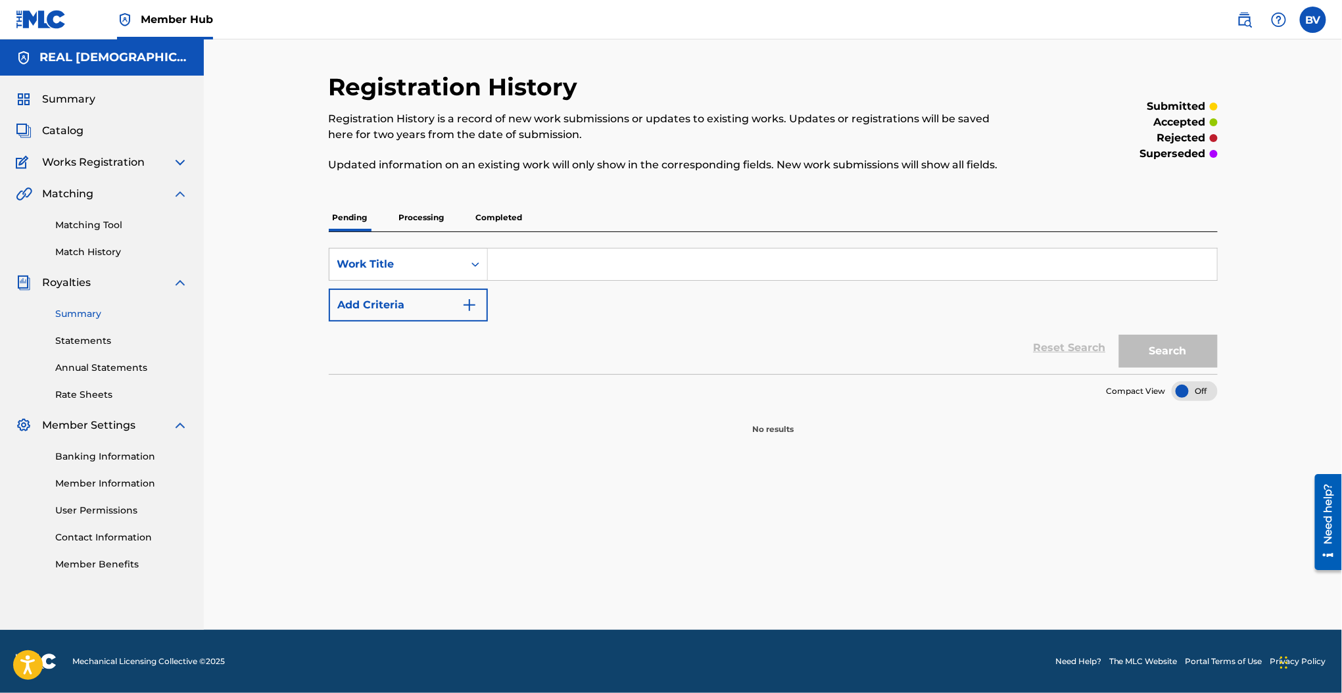
click at [106, 312] on link "Summary" at bounding box center [121, 314] width 133 height 14
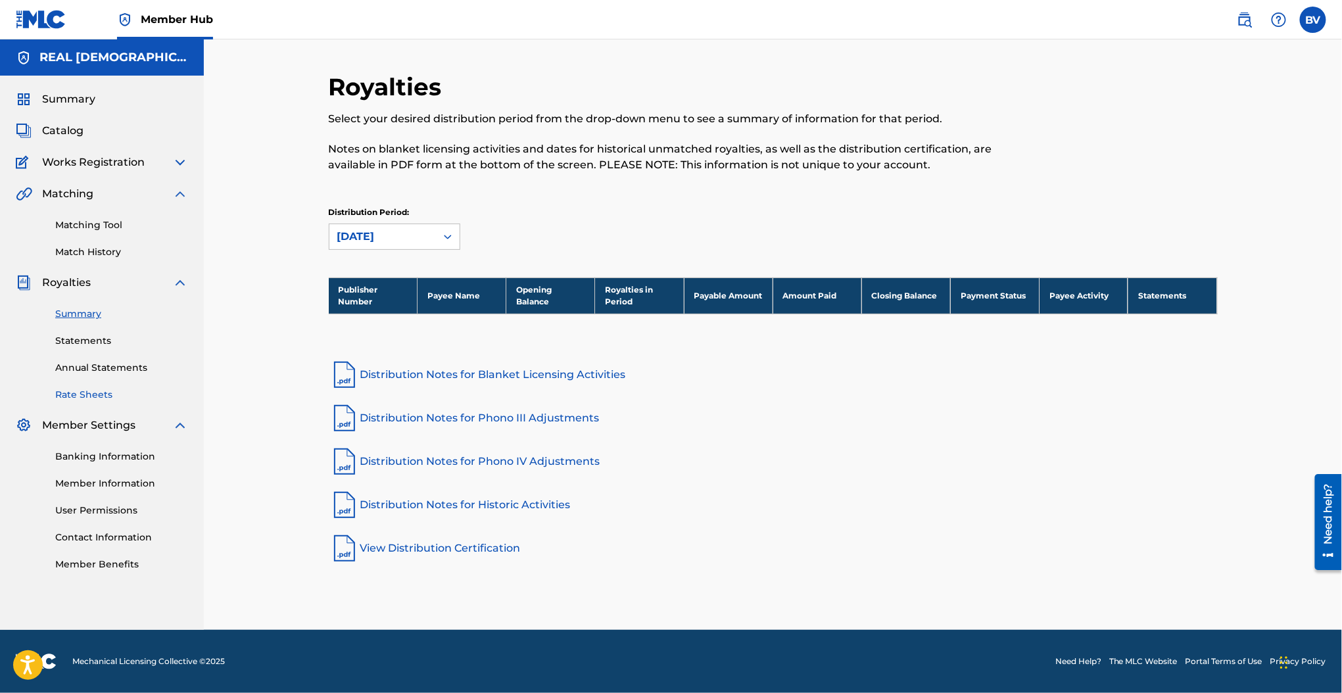
click at [108, 396] on link "Rate Sheets" at bounding box center [121, 395] width 133 height 14
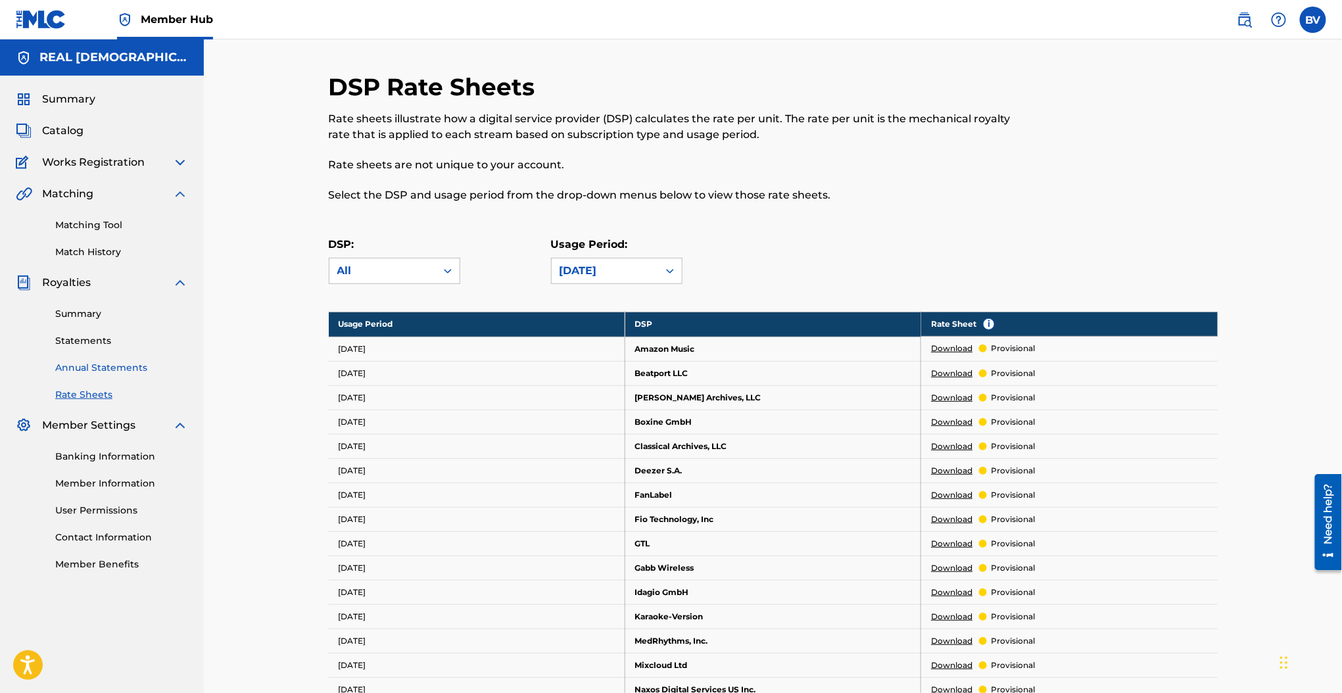
click at [71, 365] on link "Annual Statements" at bounding box center [121, 368] width 133 height 14
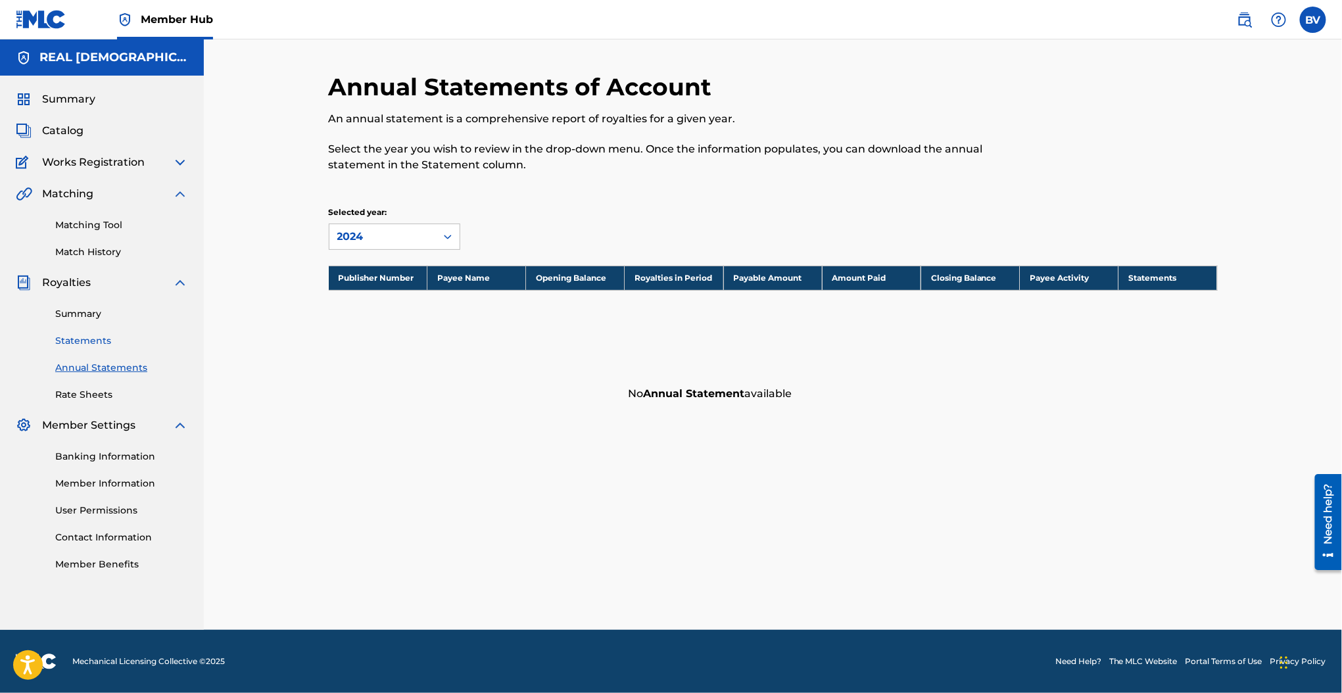
click at [107, 336] on link "Statements" at bounding box center [121, 341] width 133 height 14
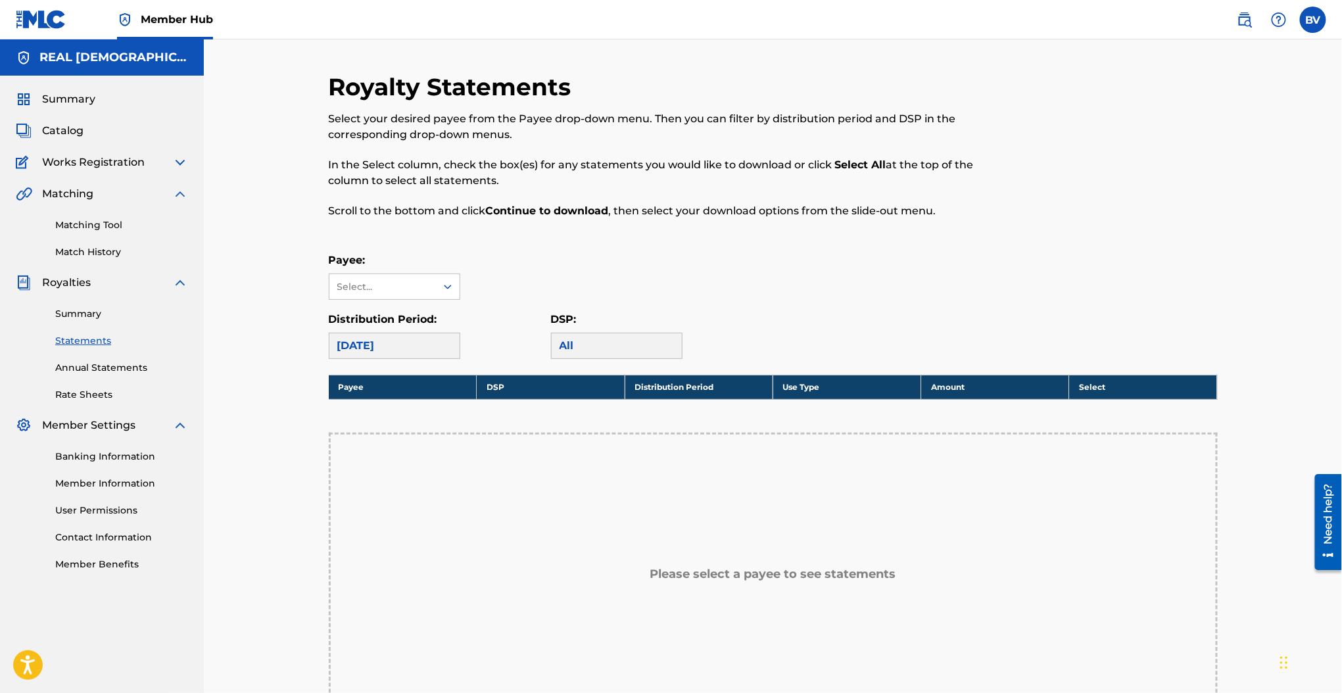
scroll to position [175, 0]
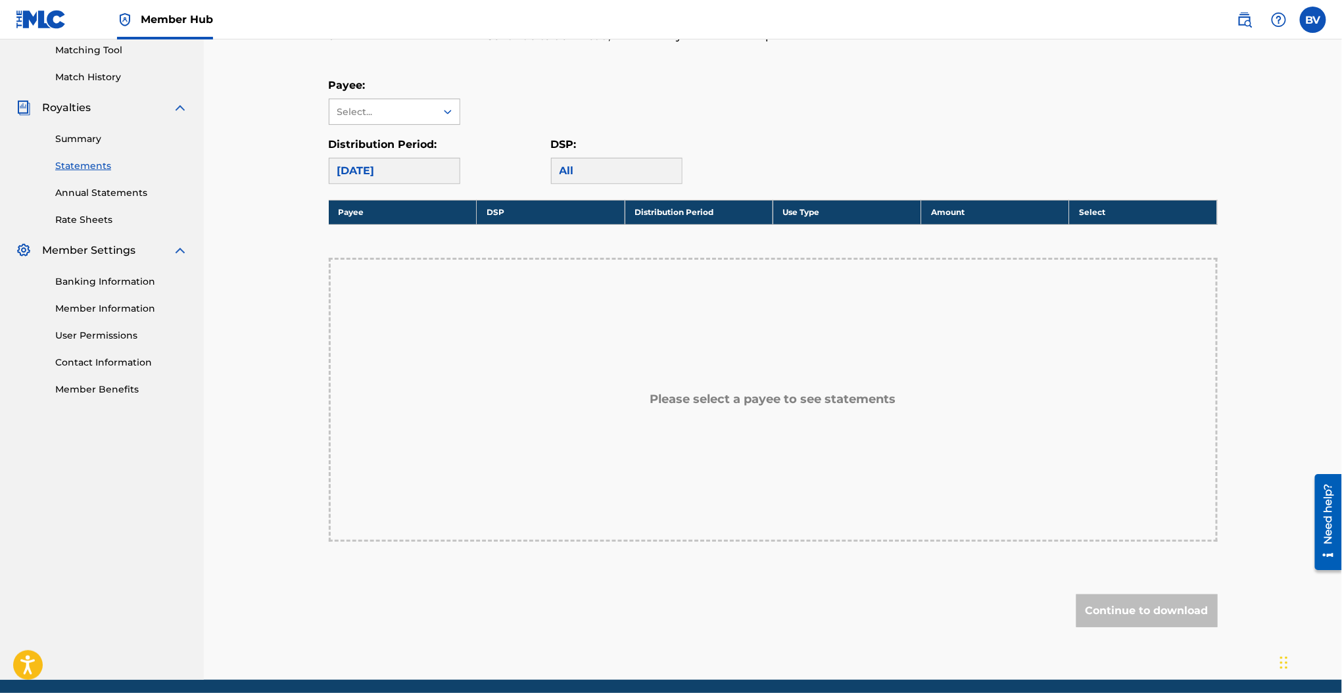
click at [438, 108] on div at bounding box center [448, 112] width 24 height 24
click at [430, 130] on div "No options" at bounding box center [394, 138] width 130 height 26
click at [434, 114] on div "Select..." at bounding box center [382, 111] width 107 height 25
drag, startPoint x: 580, startPoint y: 166, endPoint x: 690, endPoint y: -57, distance: 248.2
click at [690, 0] on html "Accessibility Screen-Reader Guide, Feedback, and Issue Reporting | New window 0…" at bounding box center [671, 171] width 1342 height 693
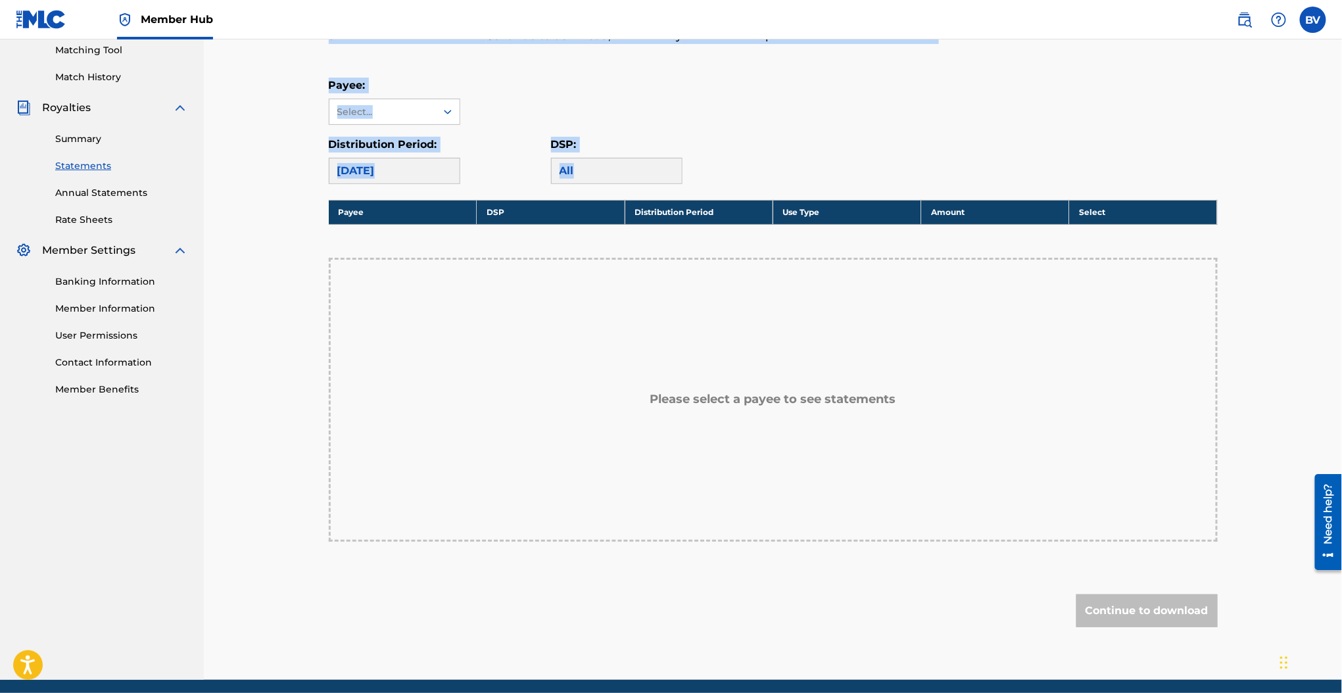
scroll to position [105, 0]
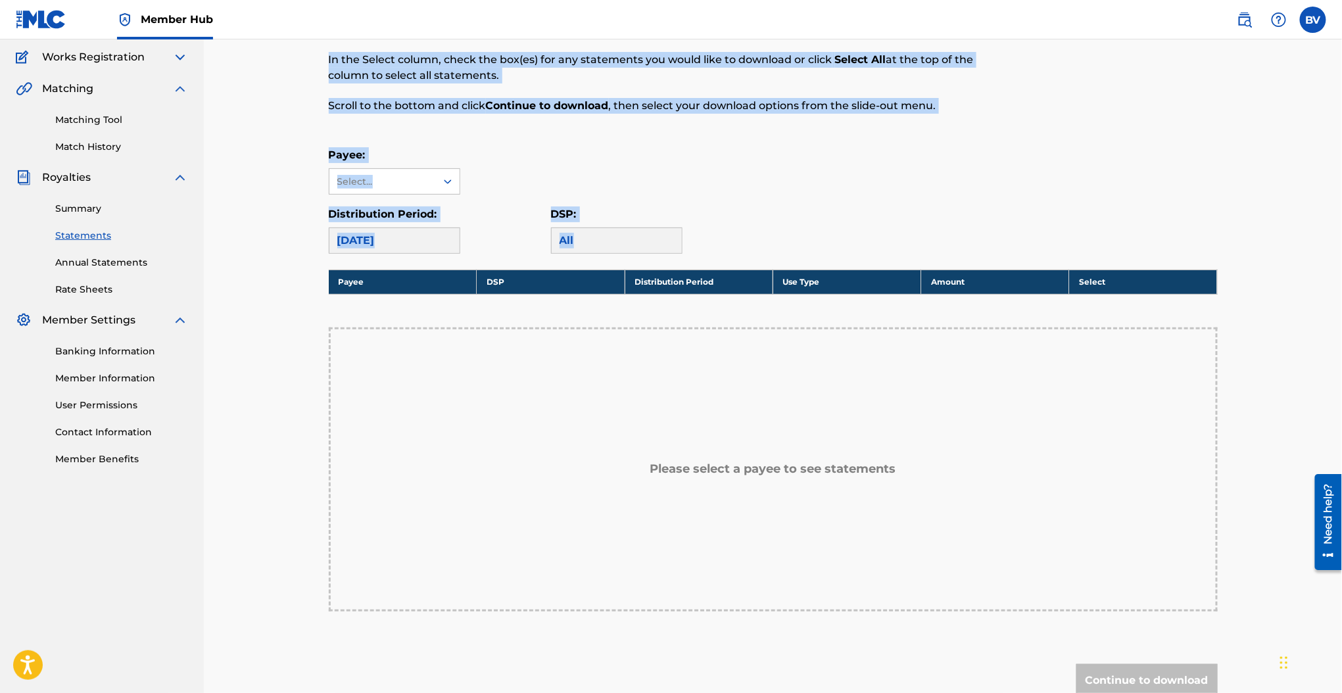
click at [547, 82] on p "In the Select column, check the box(es) for any statements you would like to do…" at bounding box center [671, 68] width 685 height 32
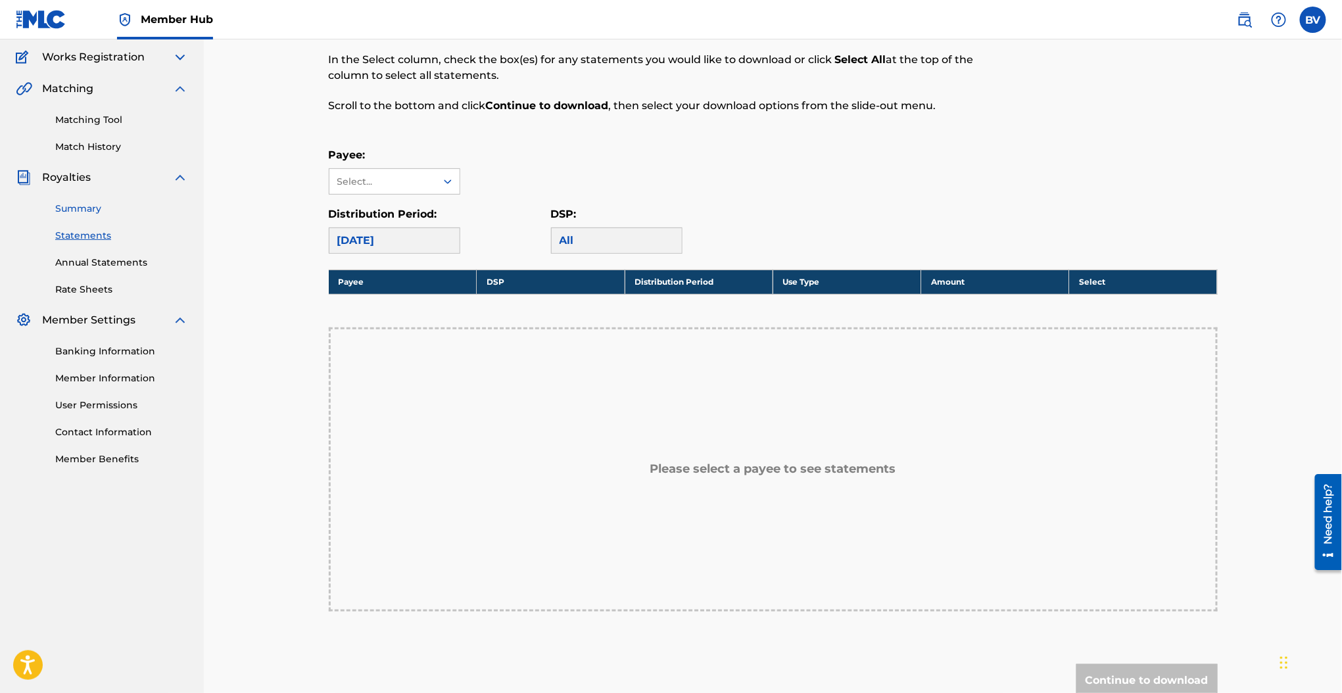
click at [87, 205] on link "Summary" at bounding box center [121, 209] width 133 height 14
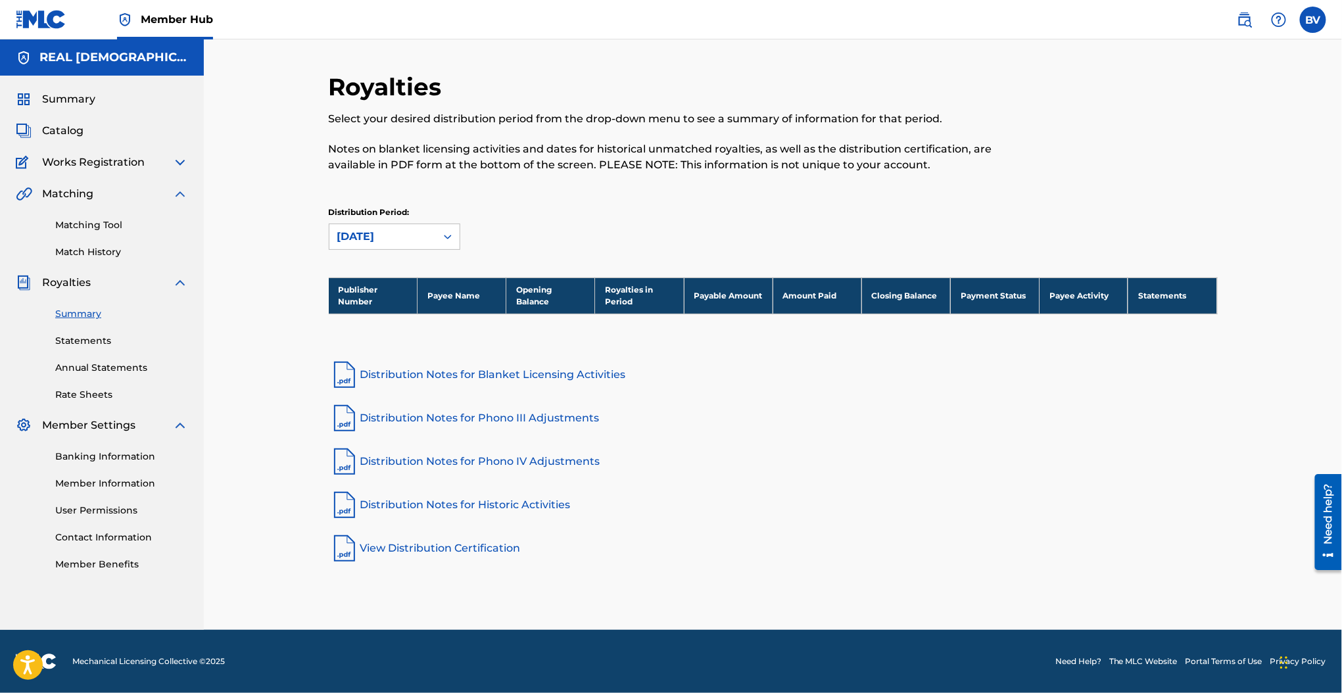
click at [170, 162] on div "Works Registration" at bounding box center [102, 163] width 172 height 16
click at [185, 161] on img at bounding box center [180, 163] width 16 height 16
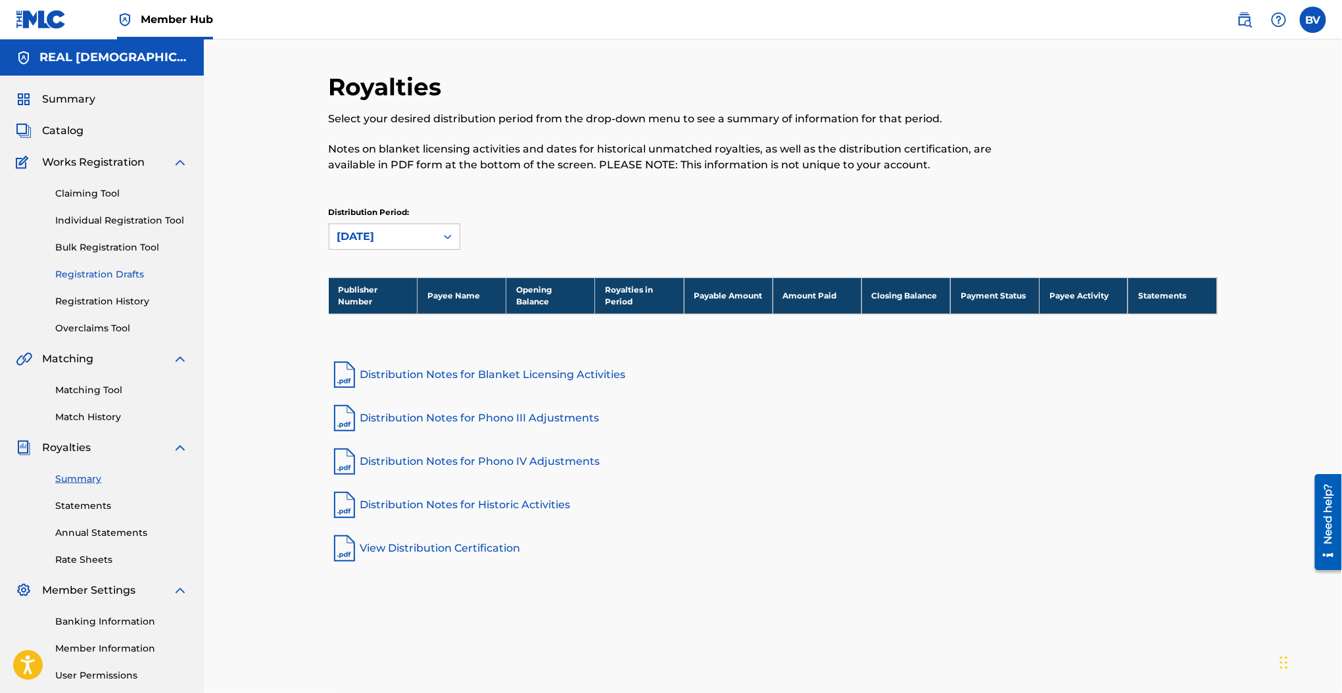
click at [96, 270] on link "Registration Drafts" at bounding box center [121, 275] width 133 height 14
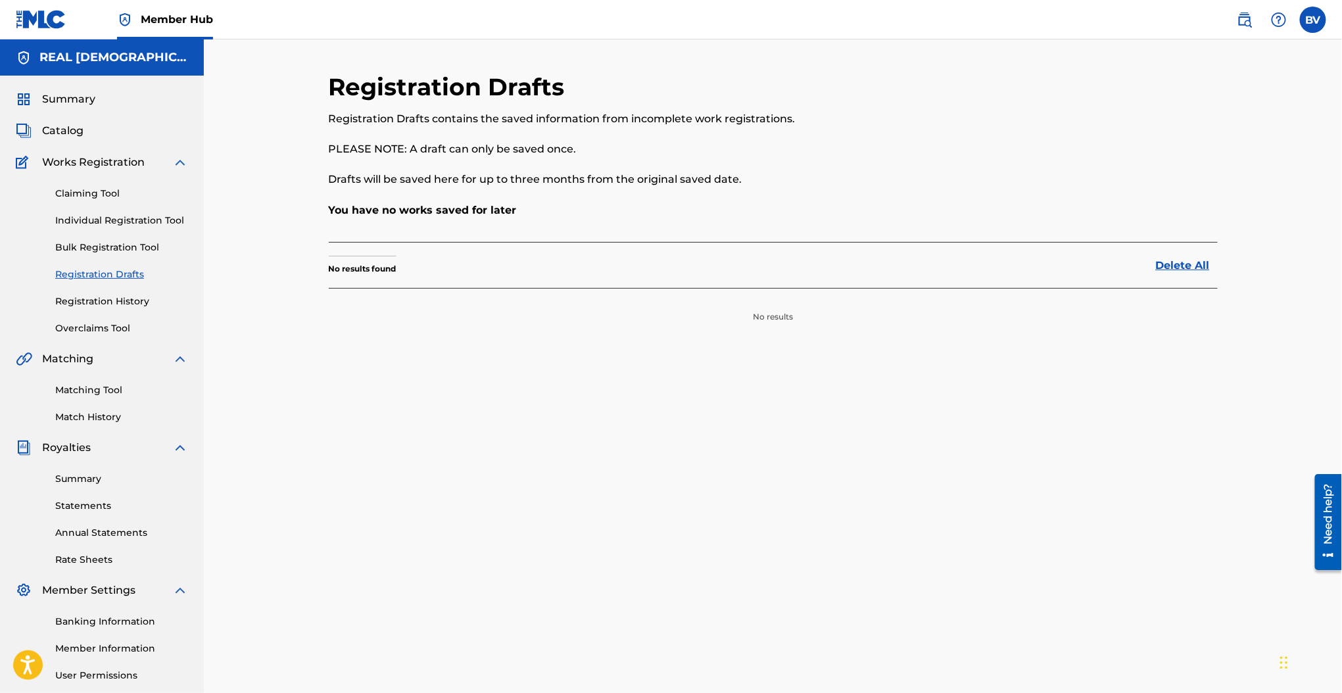
click at [180, 161] on img at bounding box center [180, 163] width 16 height 16
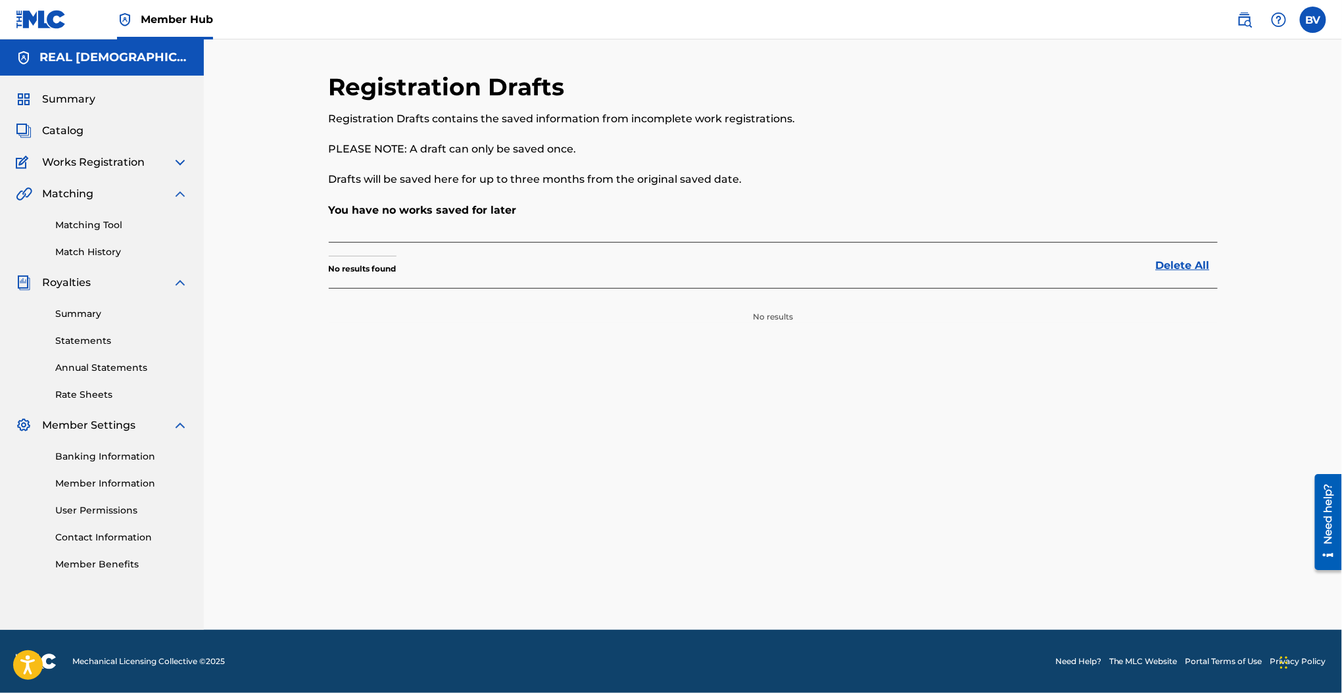
click at [170, 140] on div "Summary Catalog Works Registration Claiming Tool Individual Registration Tool B…" at bounding box center [102, 332] width 204 height 512
click at [78, 138] on span "Catalog" at bounding box center [62, 131] width 41 height 16
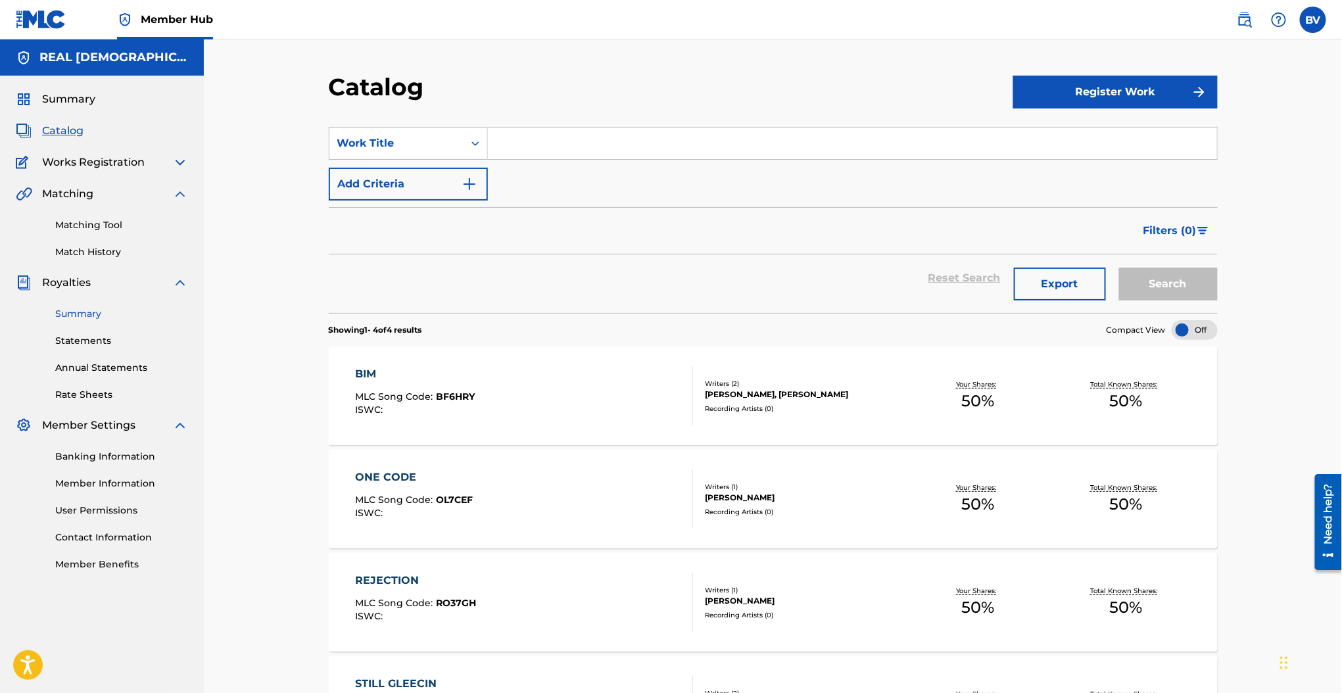
click at [93, 320] on link "Summary" at bounding box center [121, 314] width 133 height 14
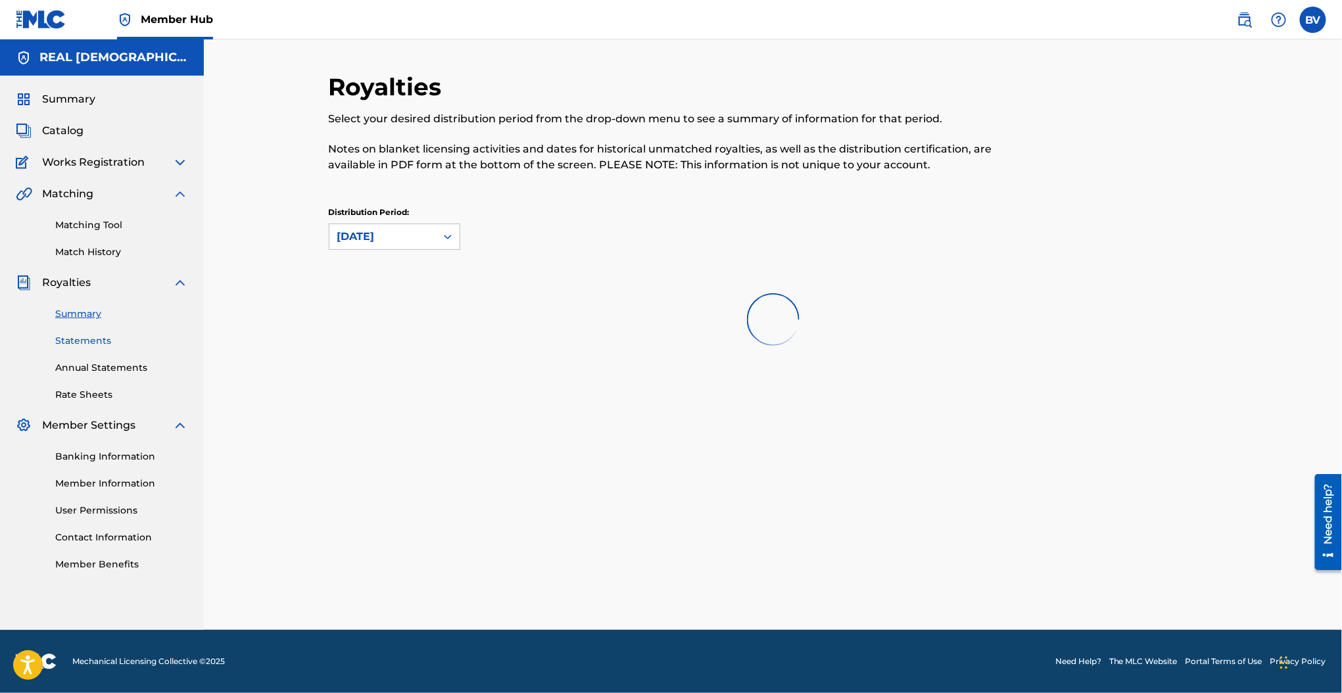
click at [93, 337] on link "Statements" at bounding box center [121, 341] width 133 height 14
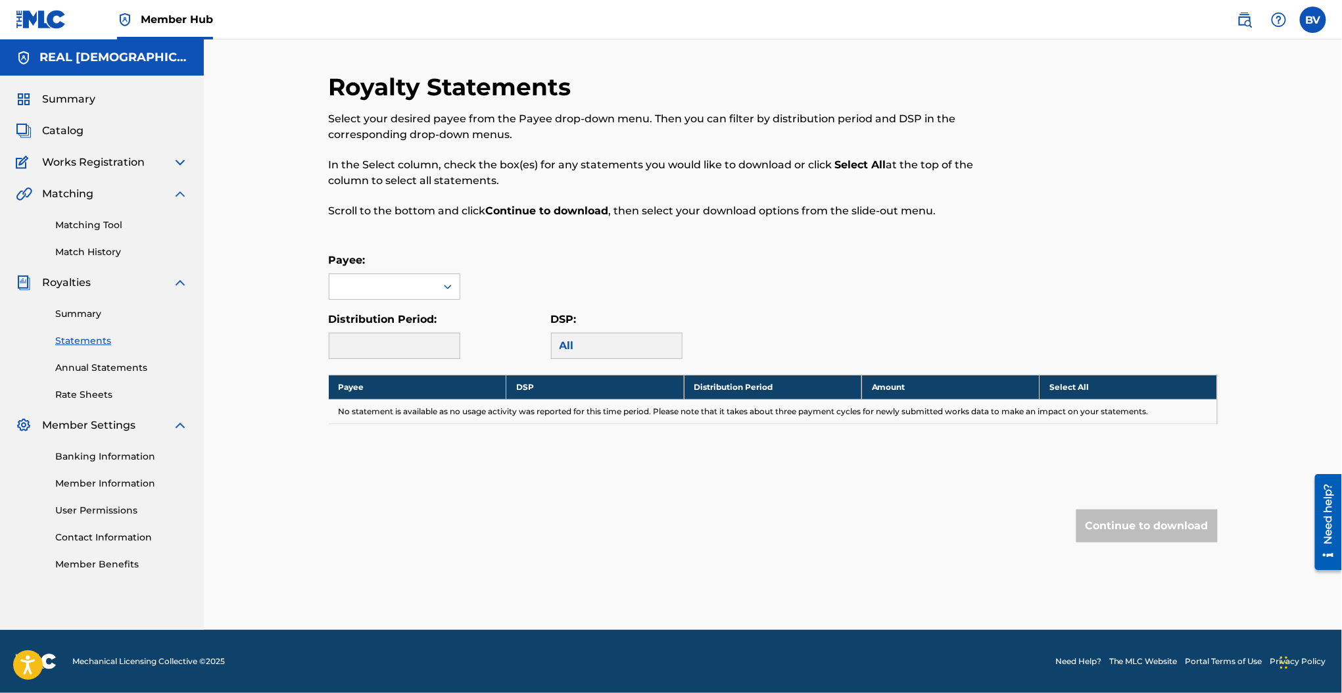
click at [113, 279] on div "Royalties" at bounding box center [102, 283] width 172 height 16
click at [103, 159] on span "Works Registration" at bounding box center [93, 163] width 103 height 16
click at [75, 114] on div "Summary Catalog Works Registration Claiming Tool Individual Registration Tool B…" at bounding box center [102, 332] width 204 height 512
click at [72, 135] on span "Catalog" at bounding box center [62, 131] width 41 height 16
